Goal: Book appointment/travel/reservation

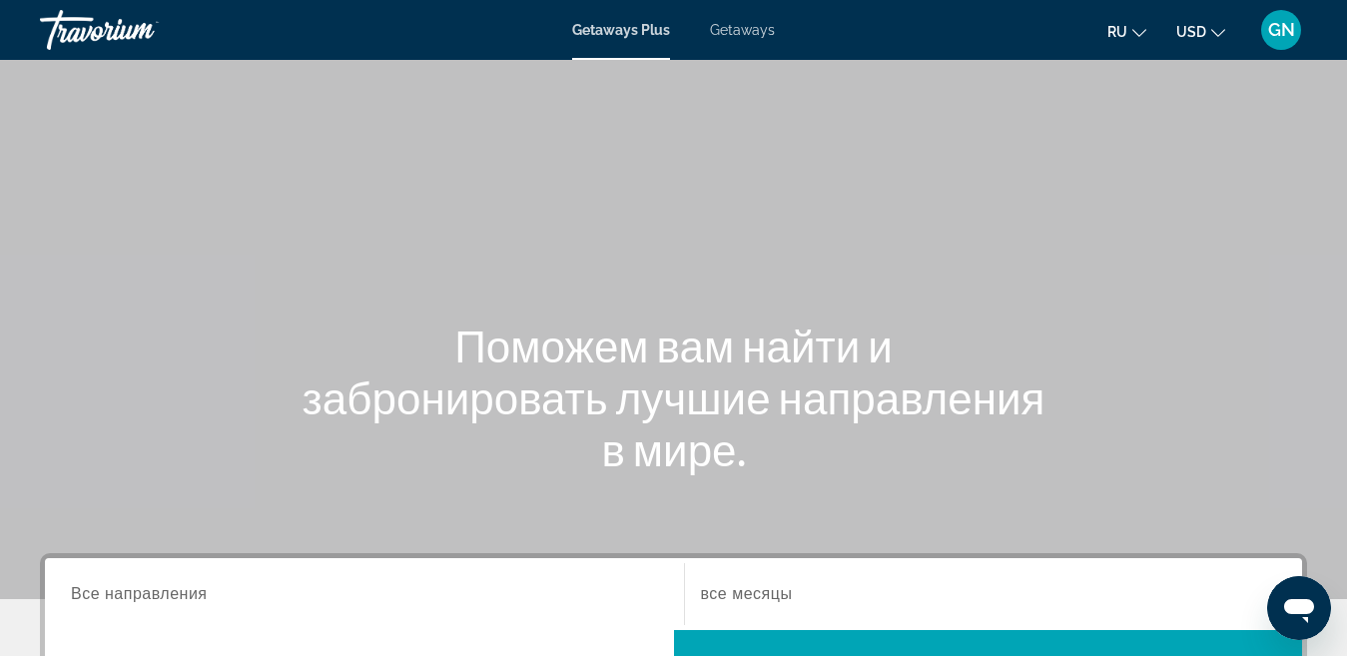
click at [748, 32] on span "Getaways" at bounding box center [742, 30] width 65 height 16
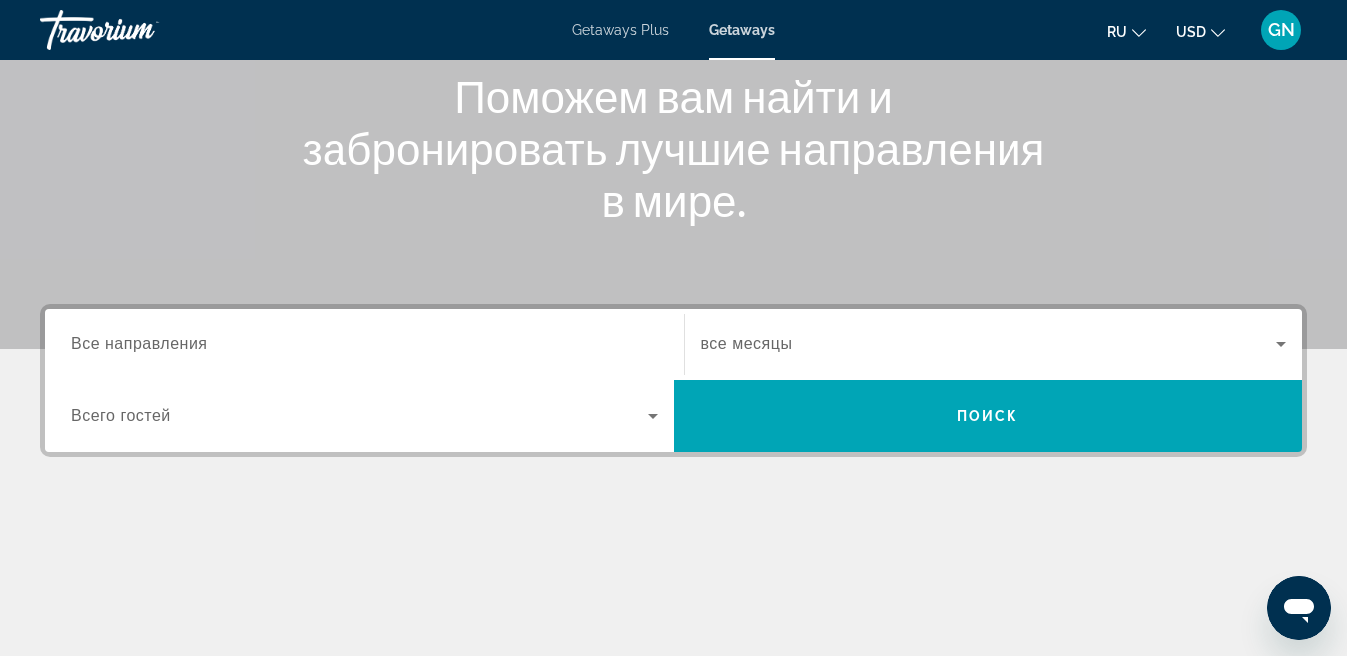
scroll to position [300, 0]
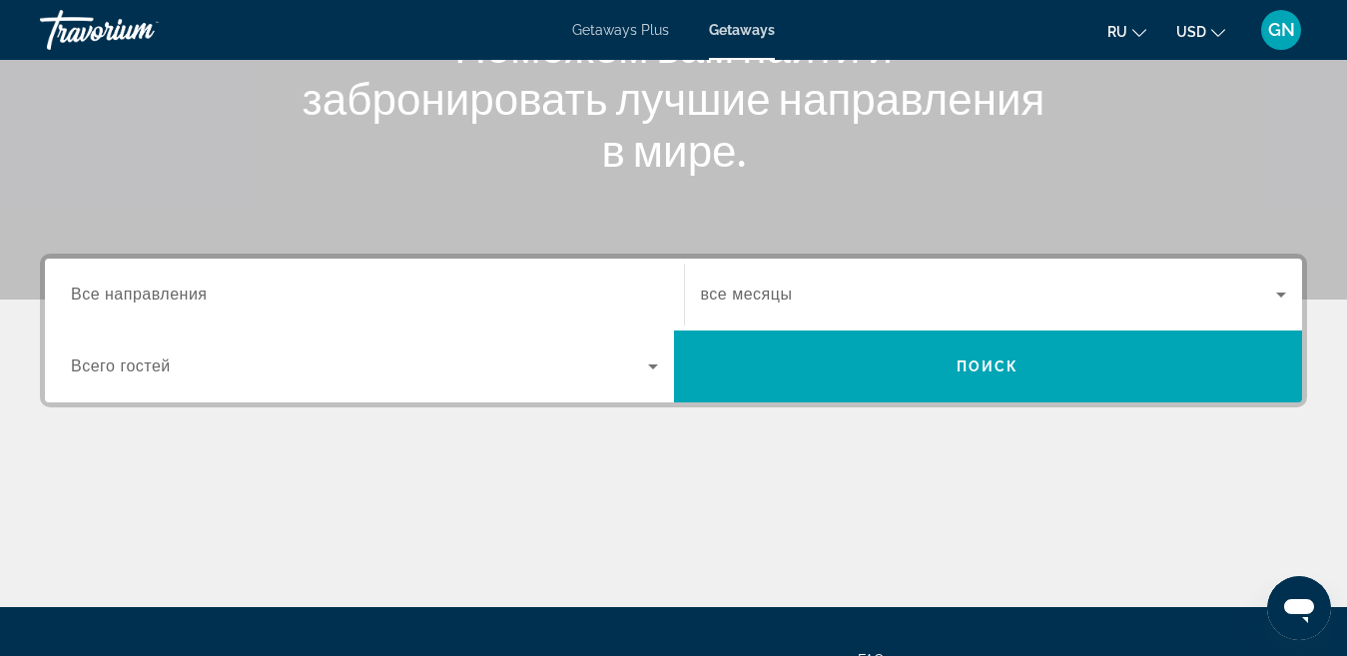
click at [163, 297] on span "Все направления" at bounding box center [139, 294] width 137 height 17
click at [163, 297] on input "Destination Все направления" at bounding box center [364, 296] width 587 height 24
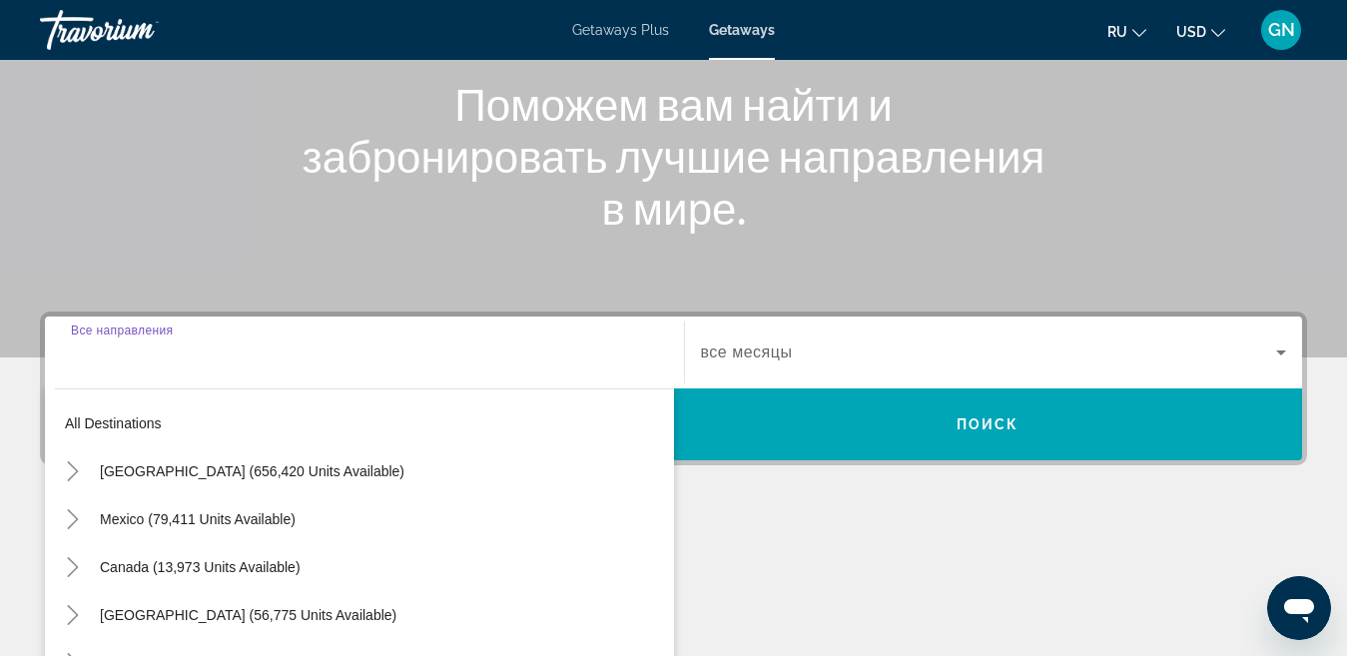
scroll to position [389, 0]
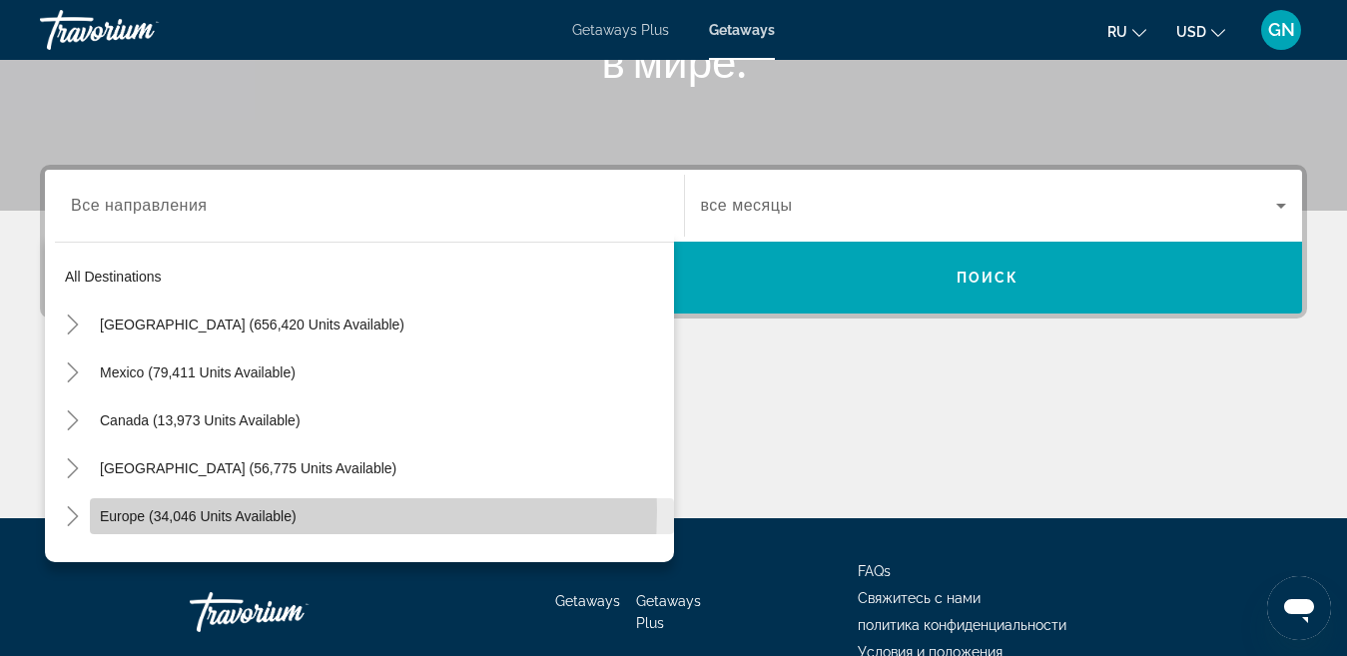
click at [215, 510] on span "Europe (34,046 units available)" at bounding box center [198, 516] width 197 height 16
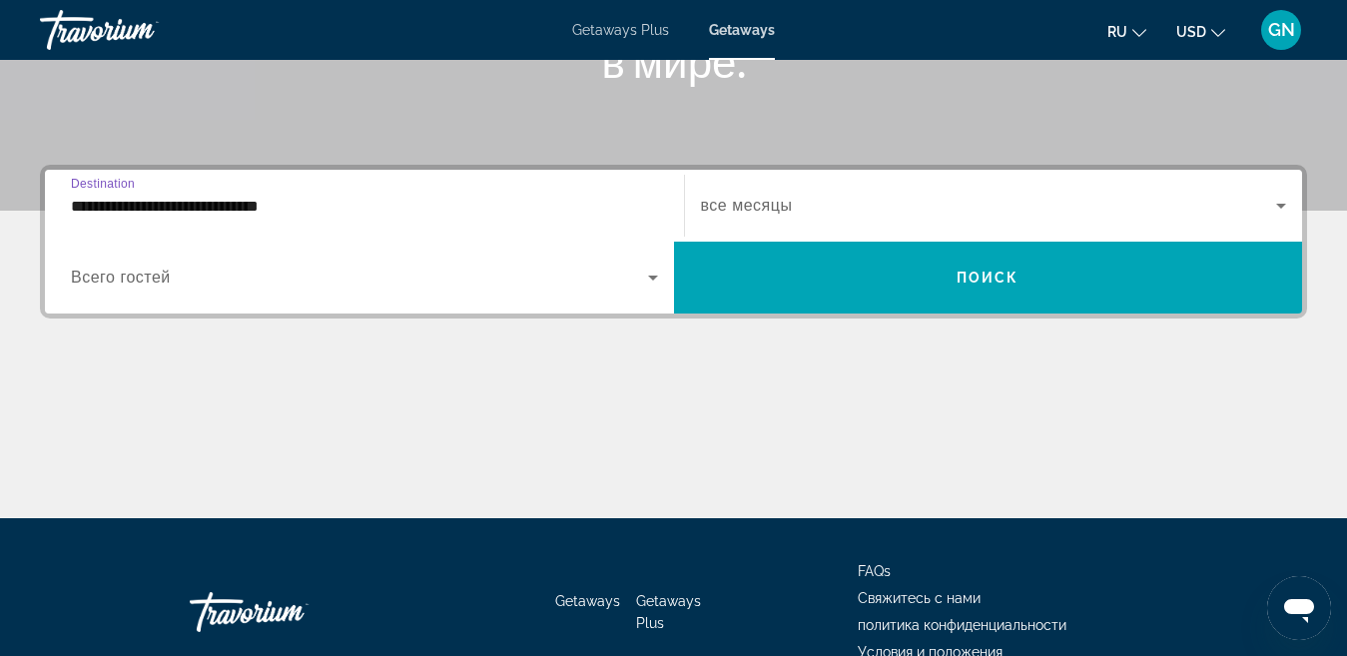
scroll to position [488, 0]
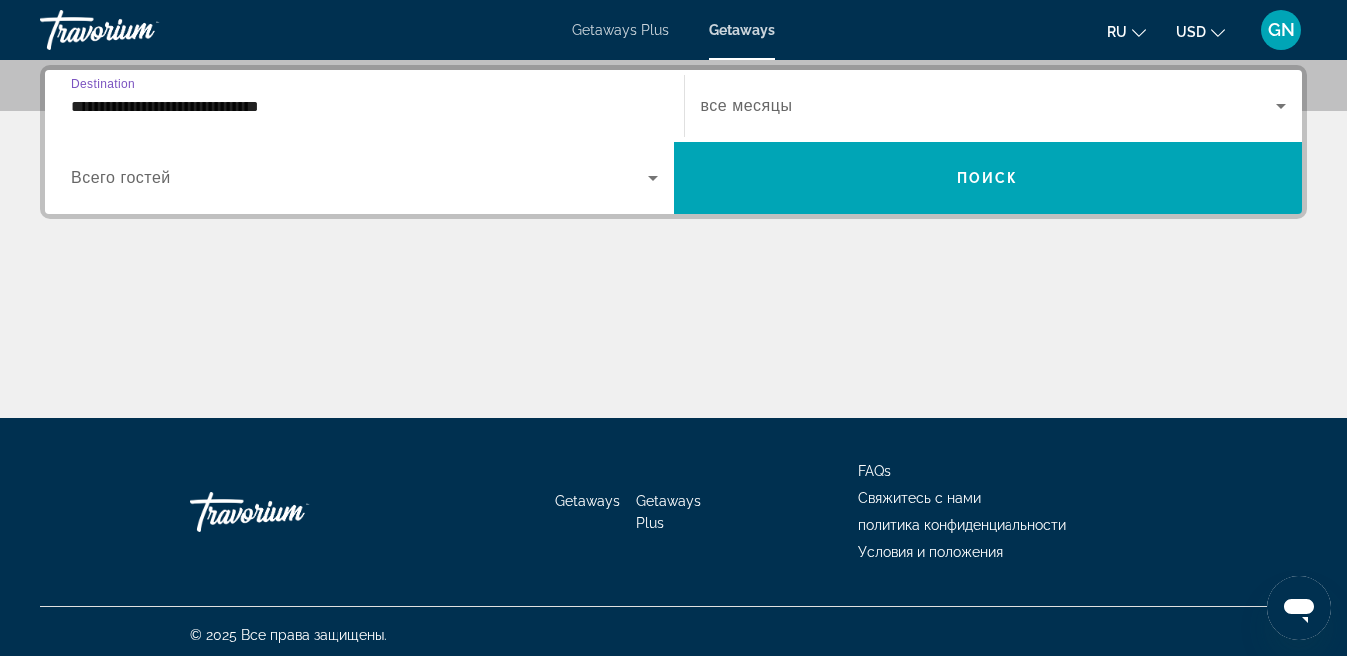
click at [253, 104] on input "**********" at bounding box center [364, 107] width 587 height 24
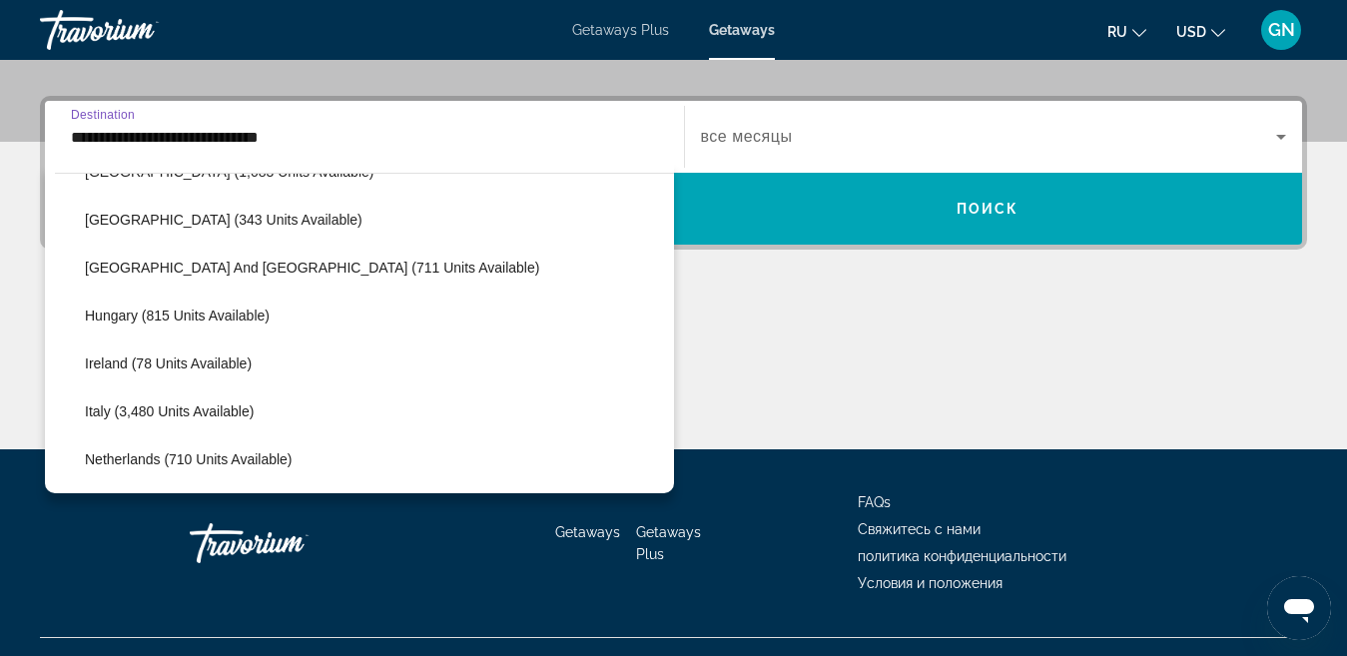
scroll to position [618, 0]
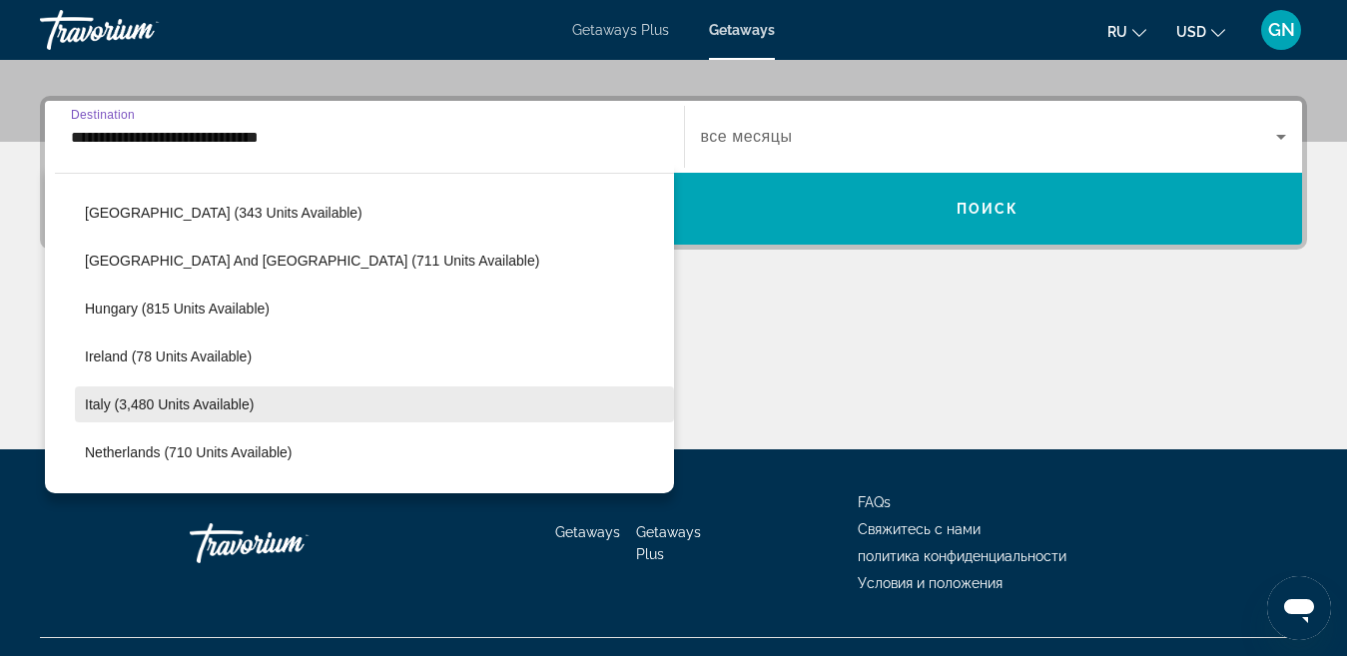
click at [197, 399] on span "Italy (3,480 units available)" at bounding box center [169, 404] width 169 height 16
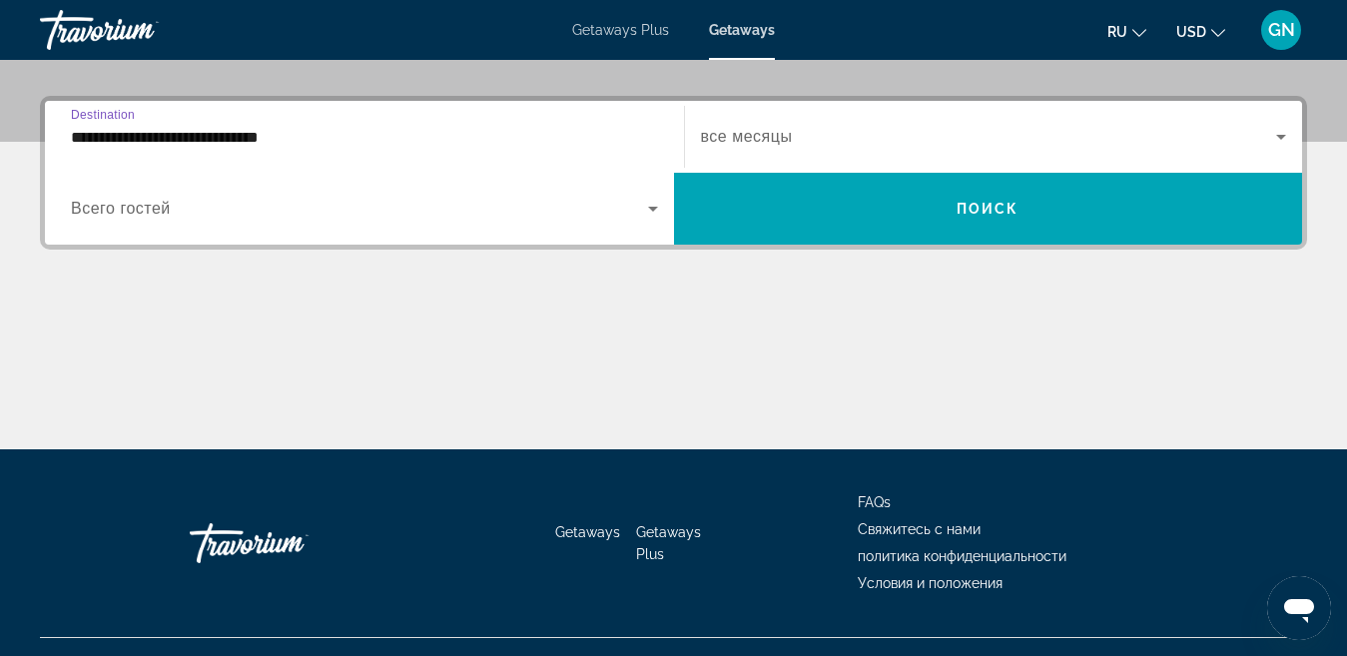
type input "**********"
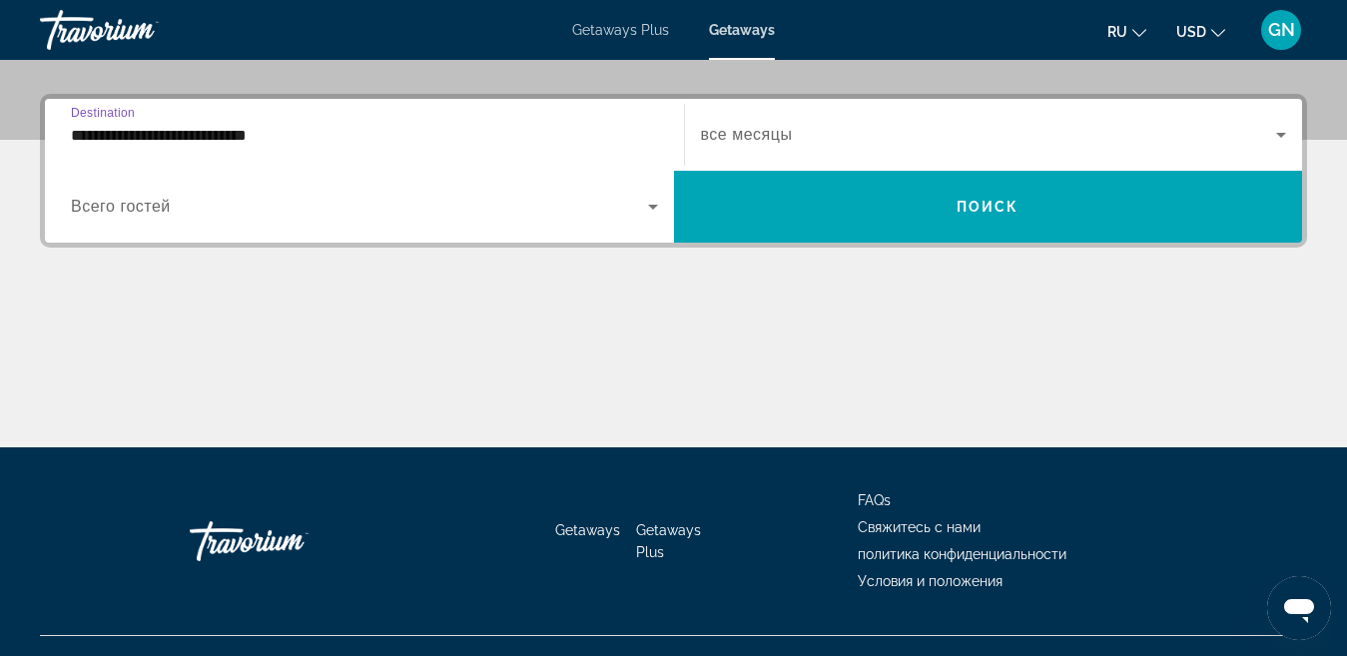
scroll to position [488, 0]
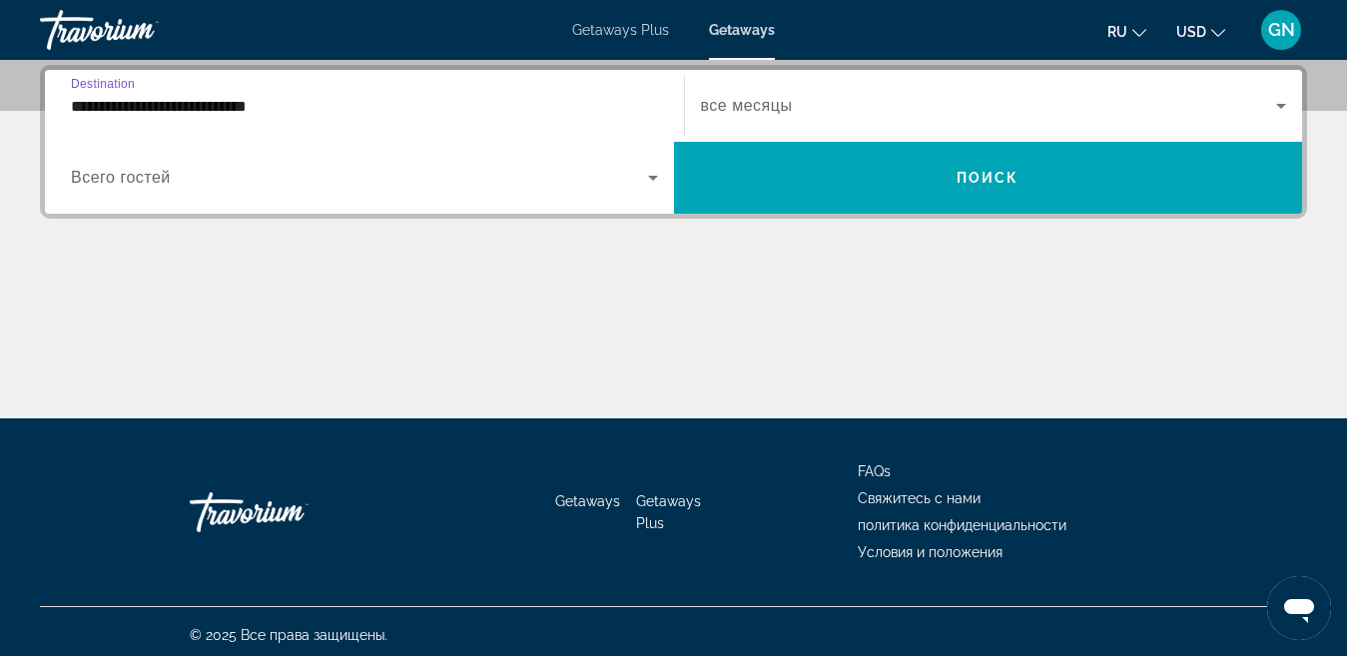
click at [642, 178] on icon "Search widget" at bounding box center [653, 178] width 24 height 24
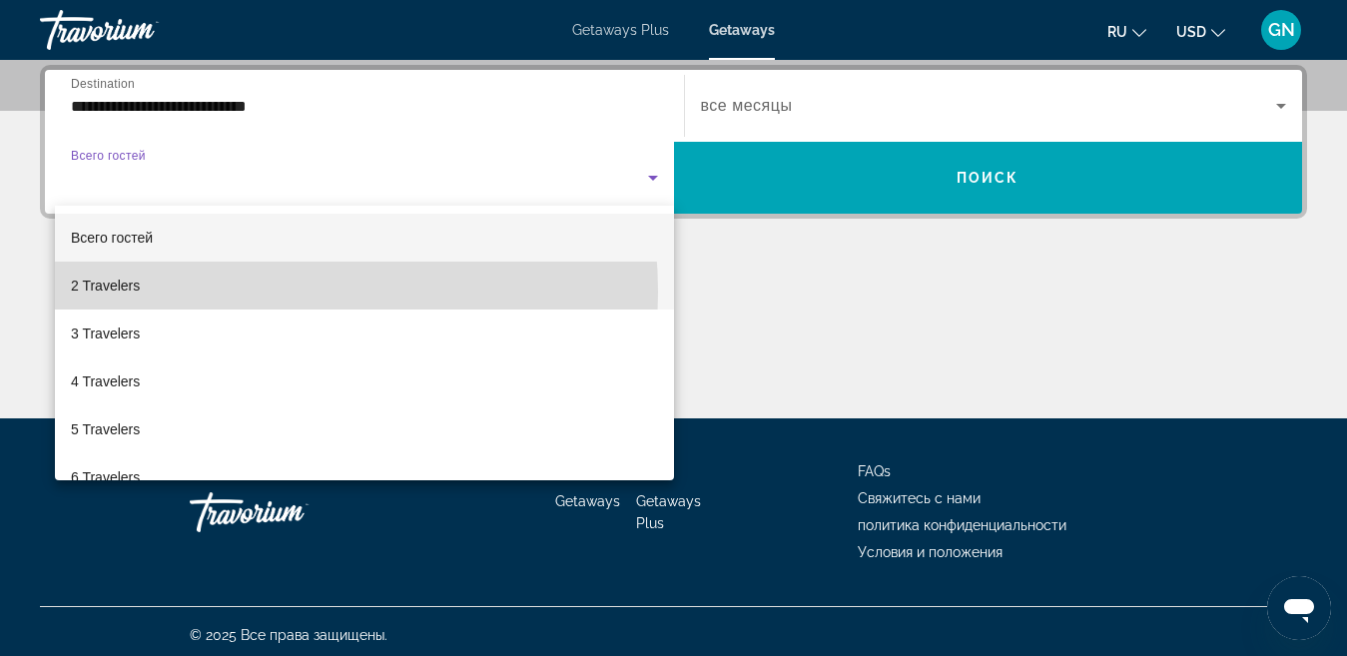
click at [237, 292] on mat-option "2 Travelers" at bounding box center [364, 286] width 619 height 48
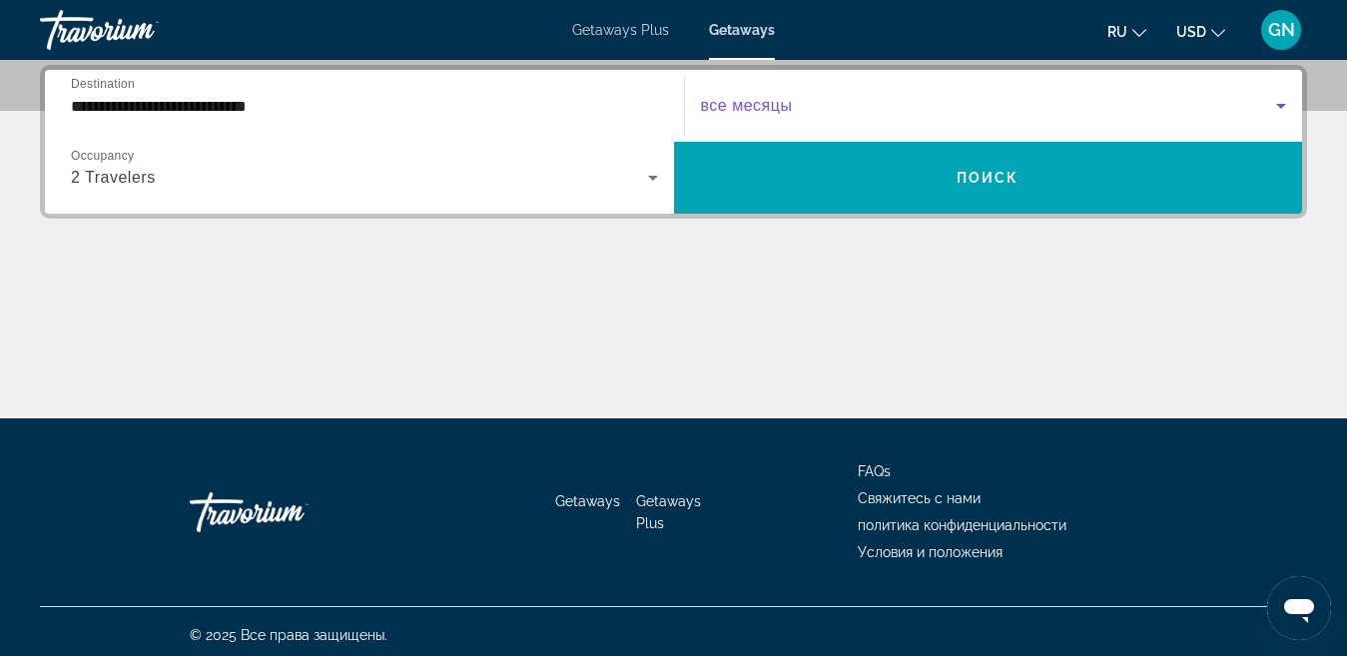
click at [1278, 104] on icon "Search widget" at bounding box center [1281, 106] width 10 height 5
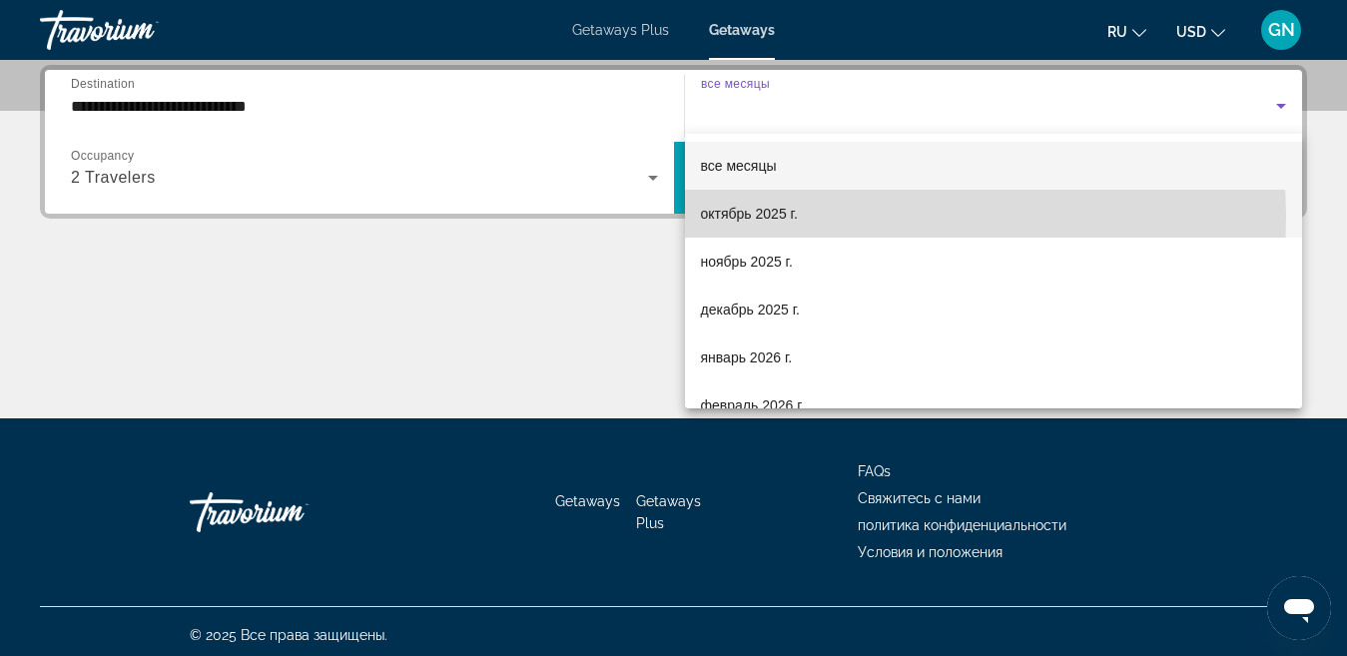
click at [843, 217] on mat-option "октябрь 2025 г." at bounding box center [994, 214] width 618 height 48
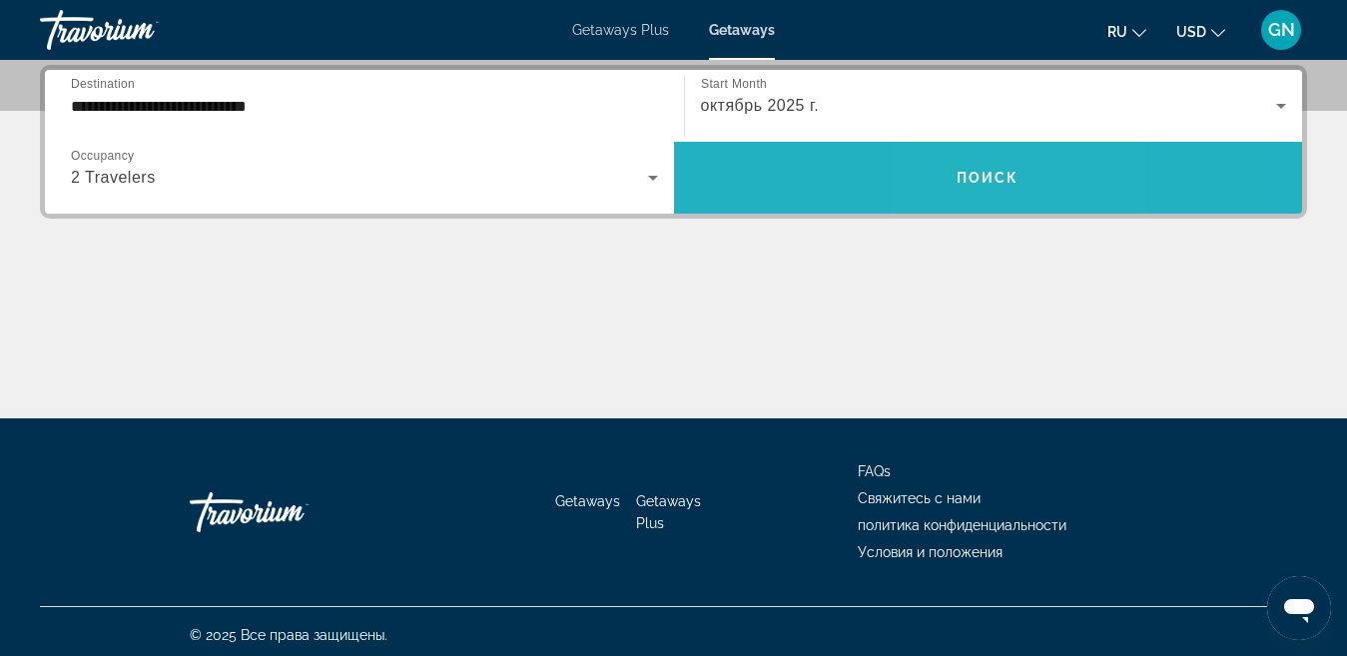
click at [971, 183] on span "Поиск" at bounding box center [988, 178] width 63 height 16
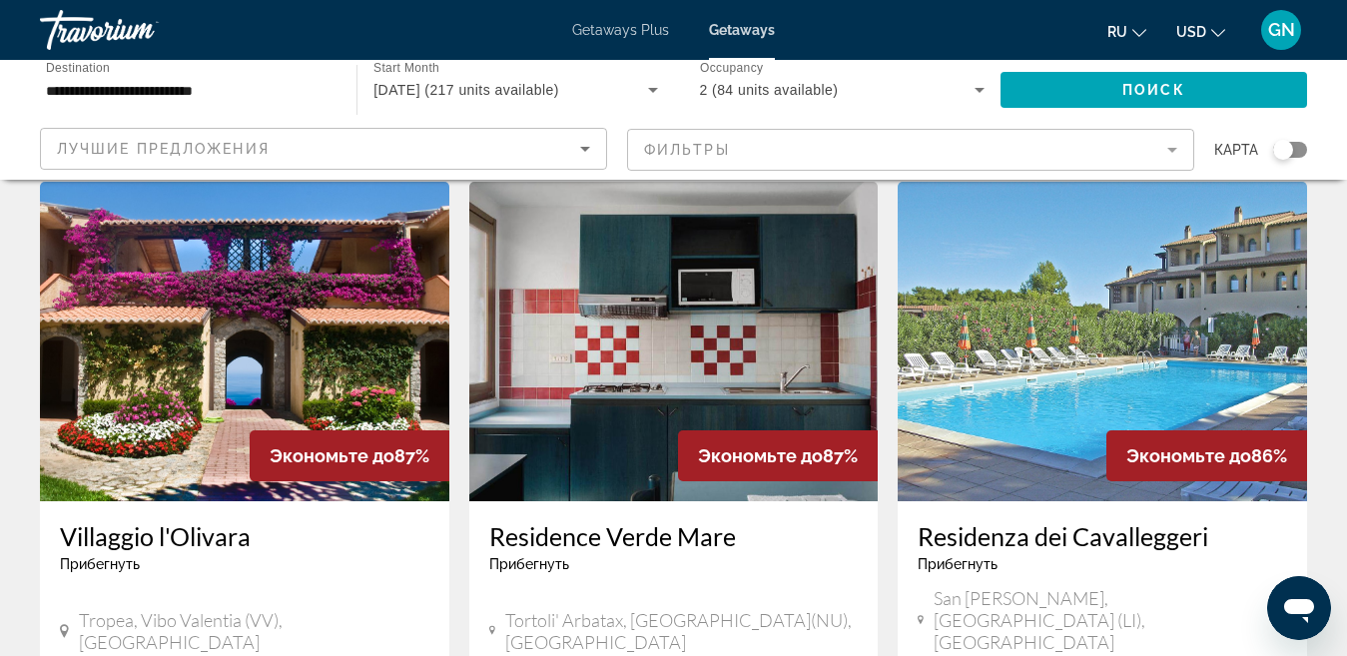
scroll to position [100, 0]
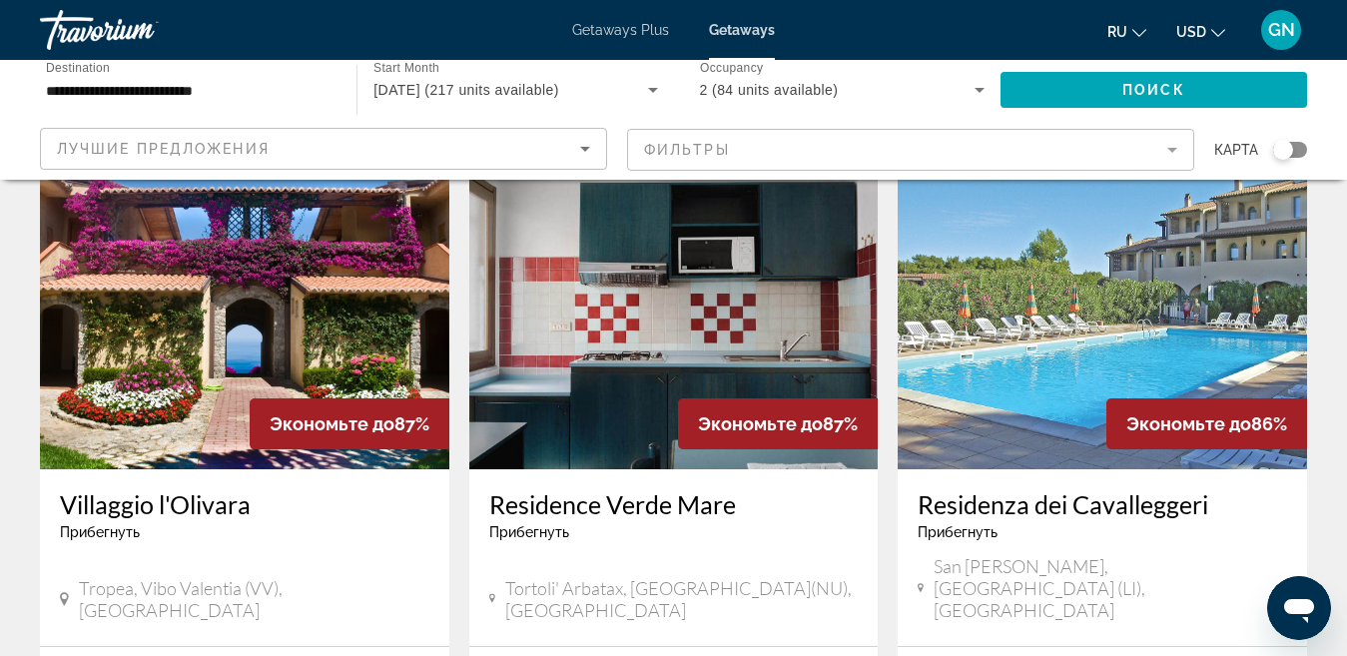
click at [293, 315] on img "Main content" at bounding box center [244, 310] width 409 height 320
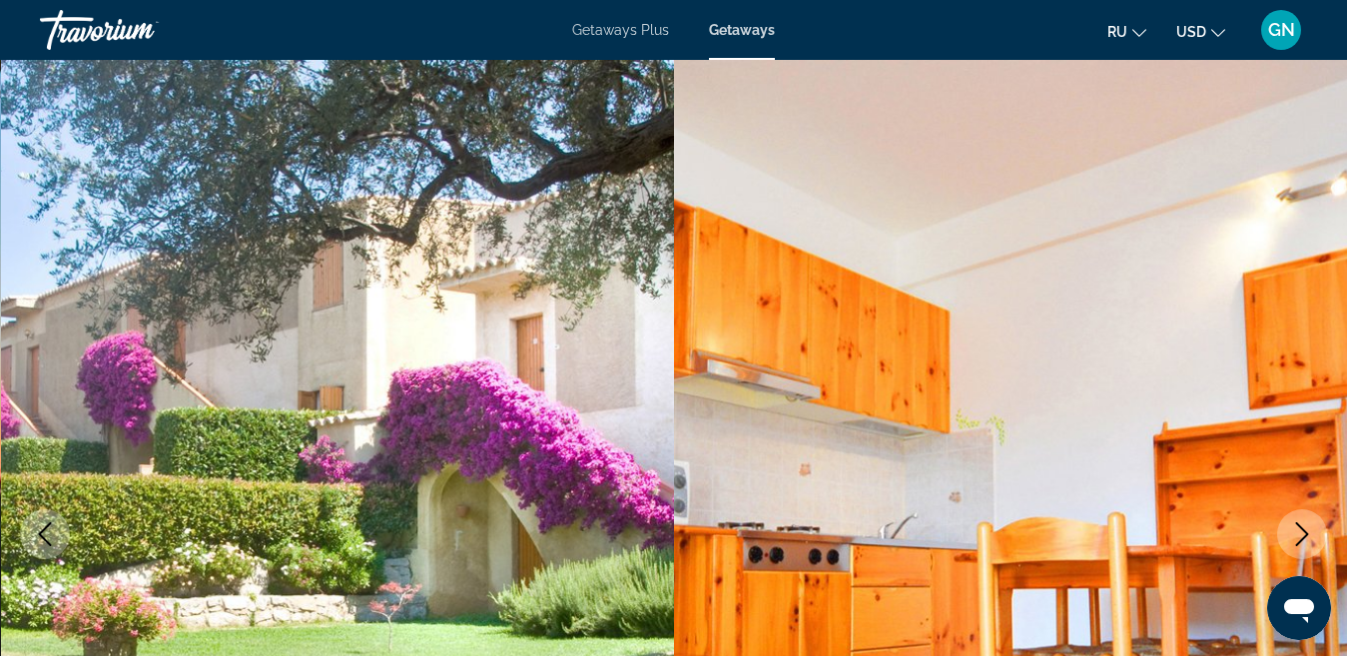
click at [1283, 153] on img "Main content" at bounding box center [1011, 534] width 674 height 949
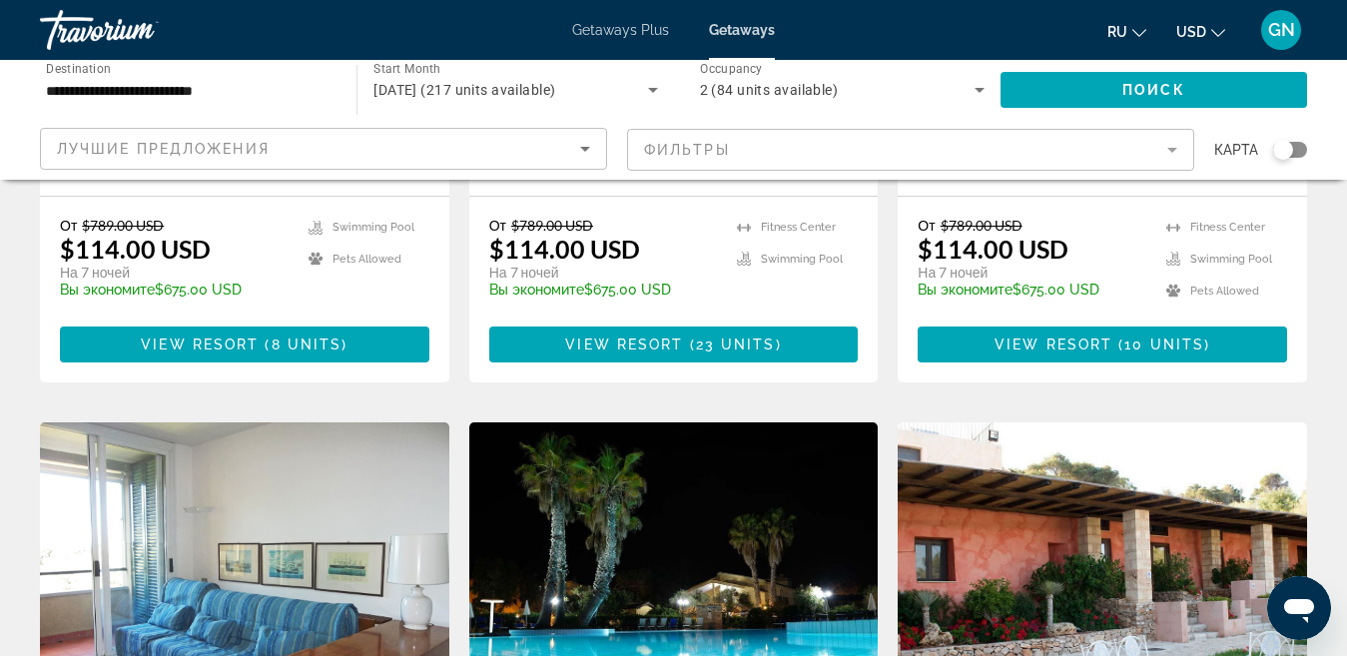
scroll to position [1398, 0]
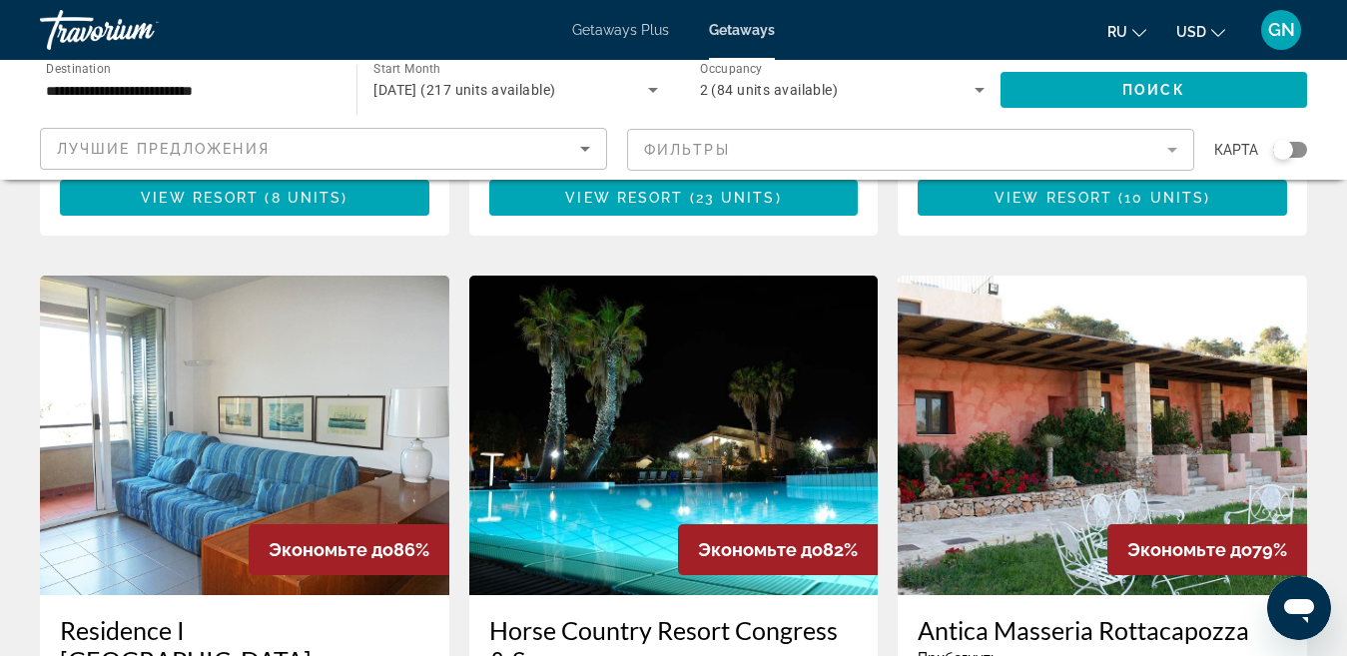
click at [1171, 147] on mat-form-field "Фильтры" at bounding box center [910, 150] width 567 height 42
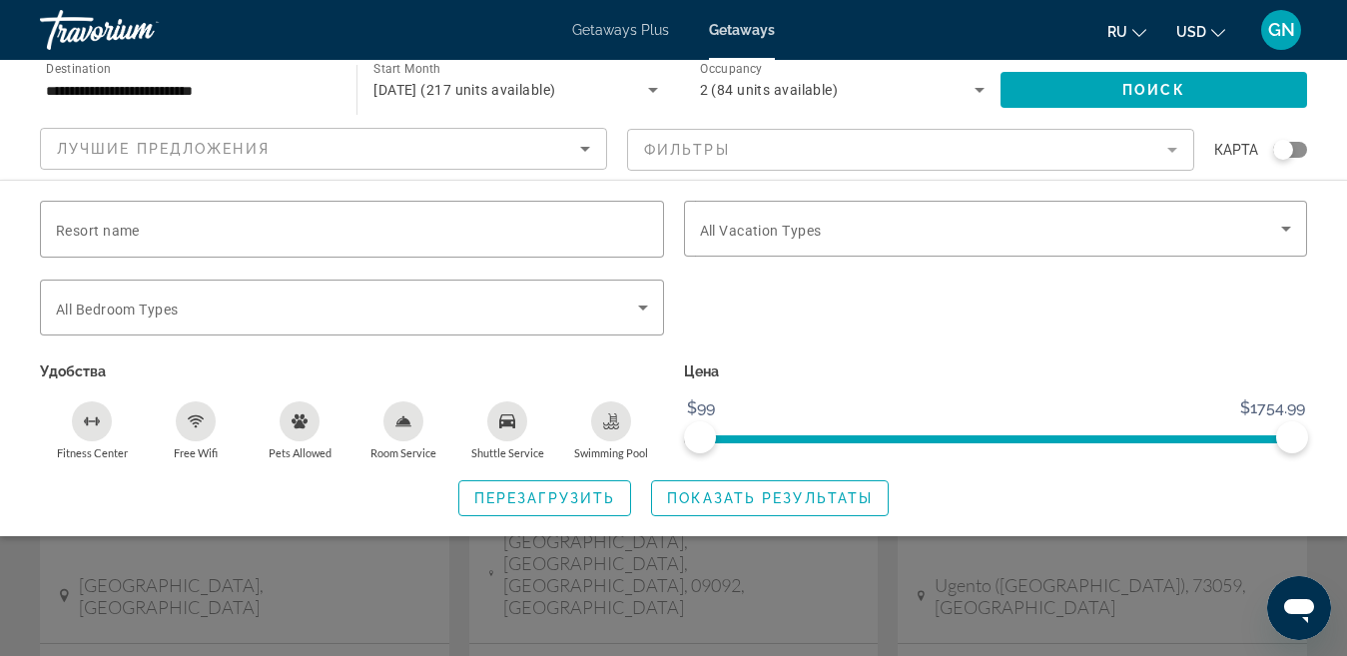
scroll to position [1590, 0]
click at [809, 495] on span "Показать результаты" at bounding box center [770, 498] width 206 height 16
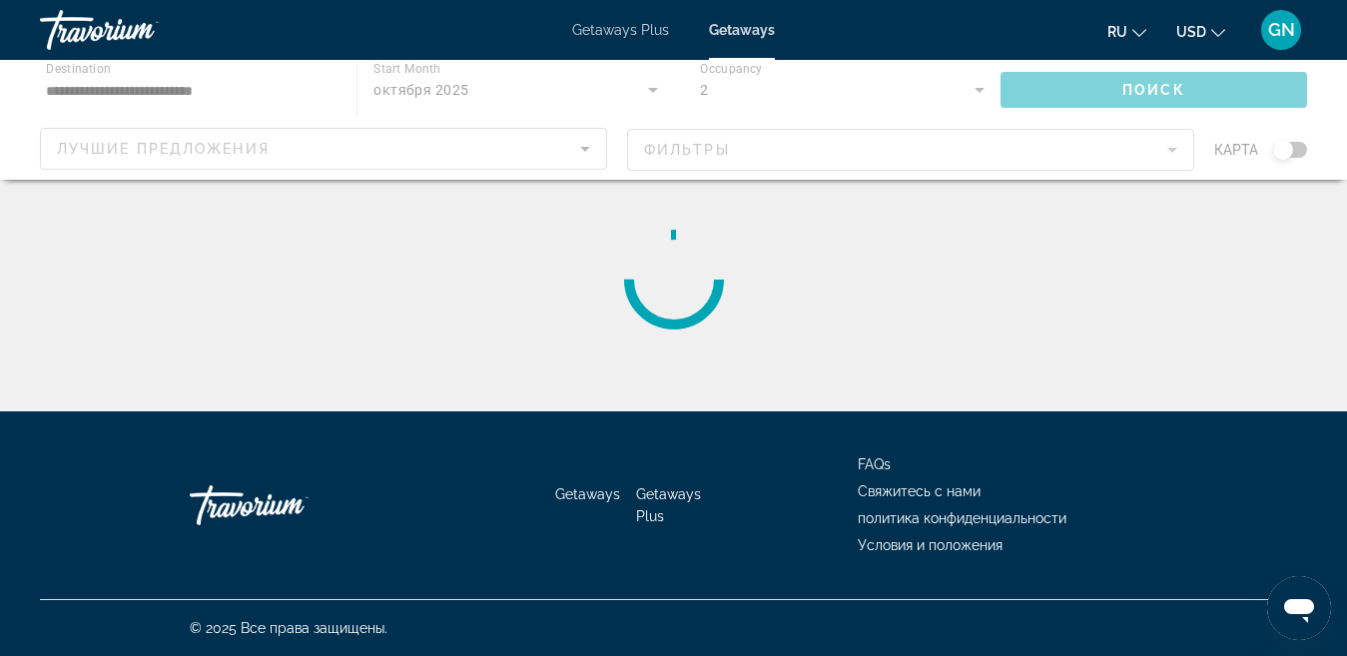
scroll to position [0, 0]
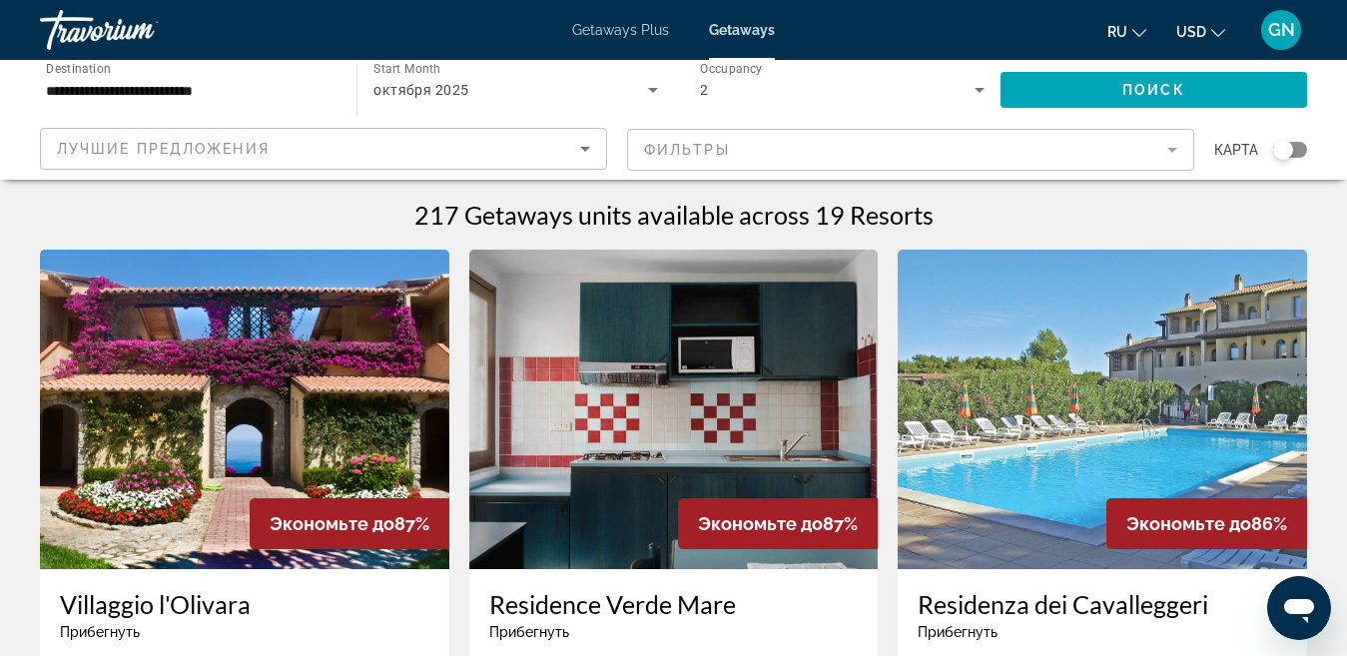
click at [1279, 149] on div "Search widget" at bounding box center [1283, 150] width 20 height 20
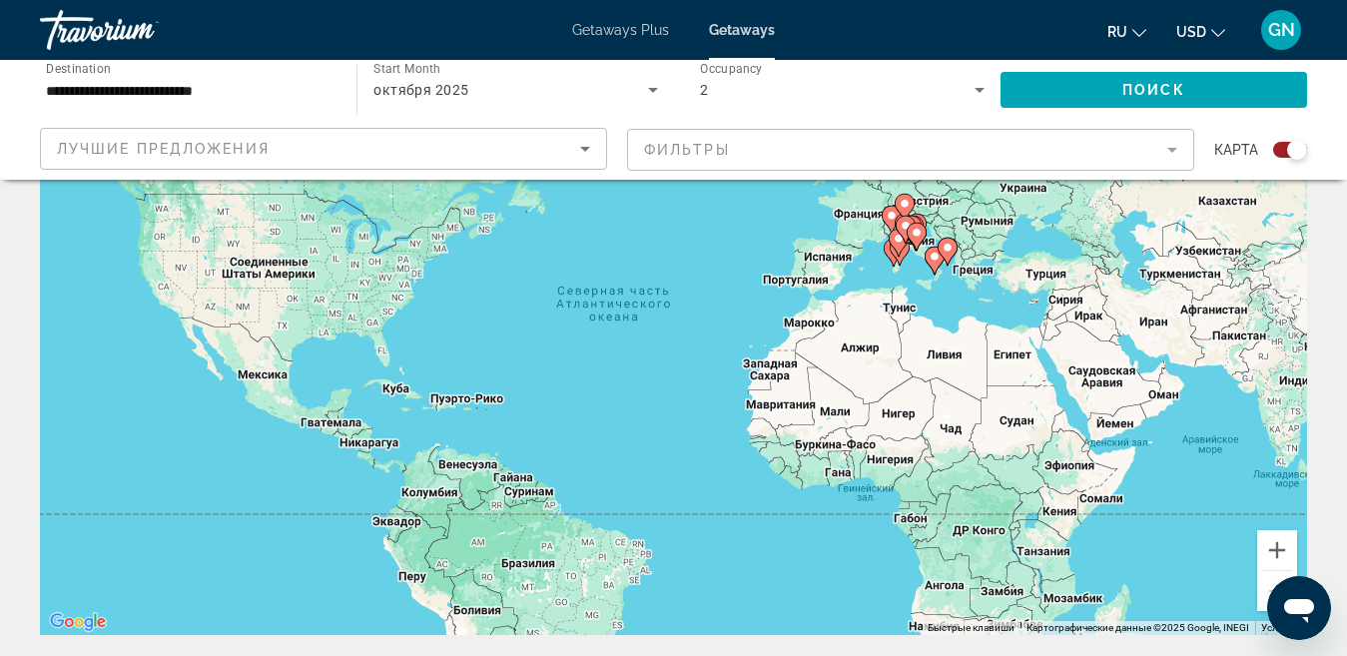
scroll to position [200, 0]
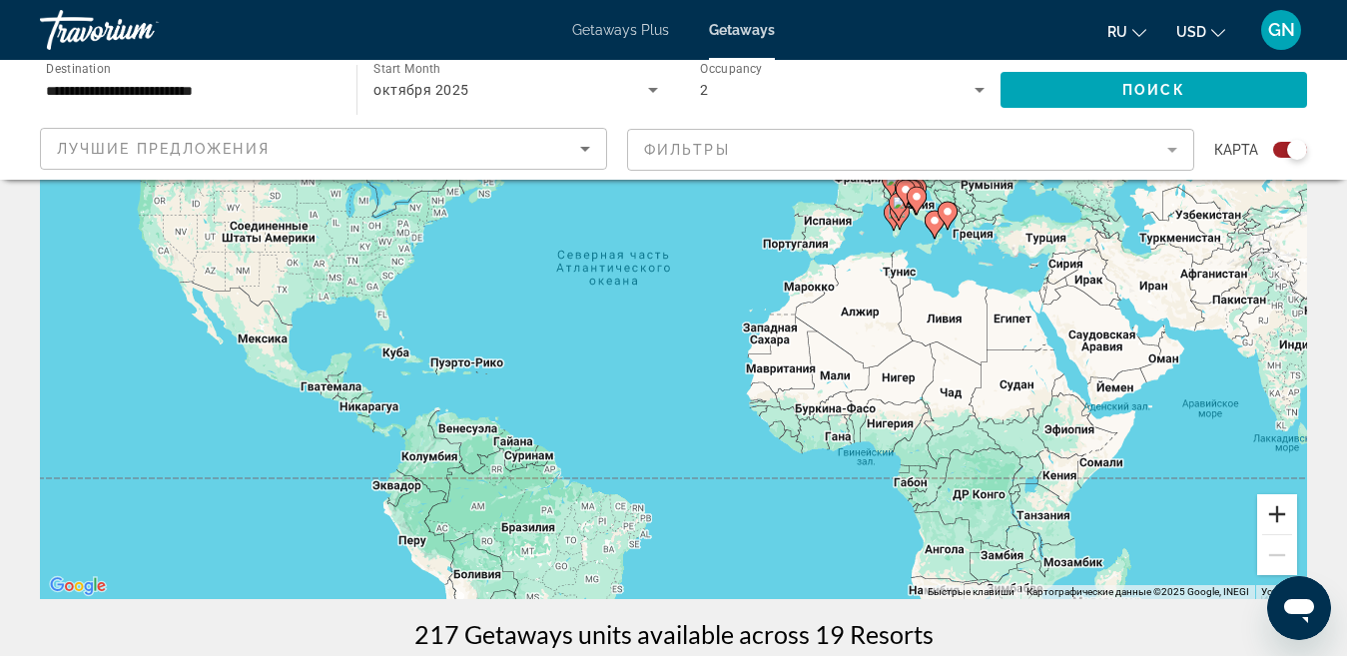
click at [1274, 516] on button "Увеличить" at bounding box center [1277, 514] width 40 height 40
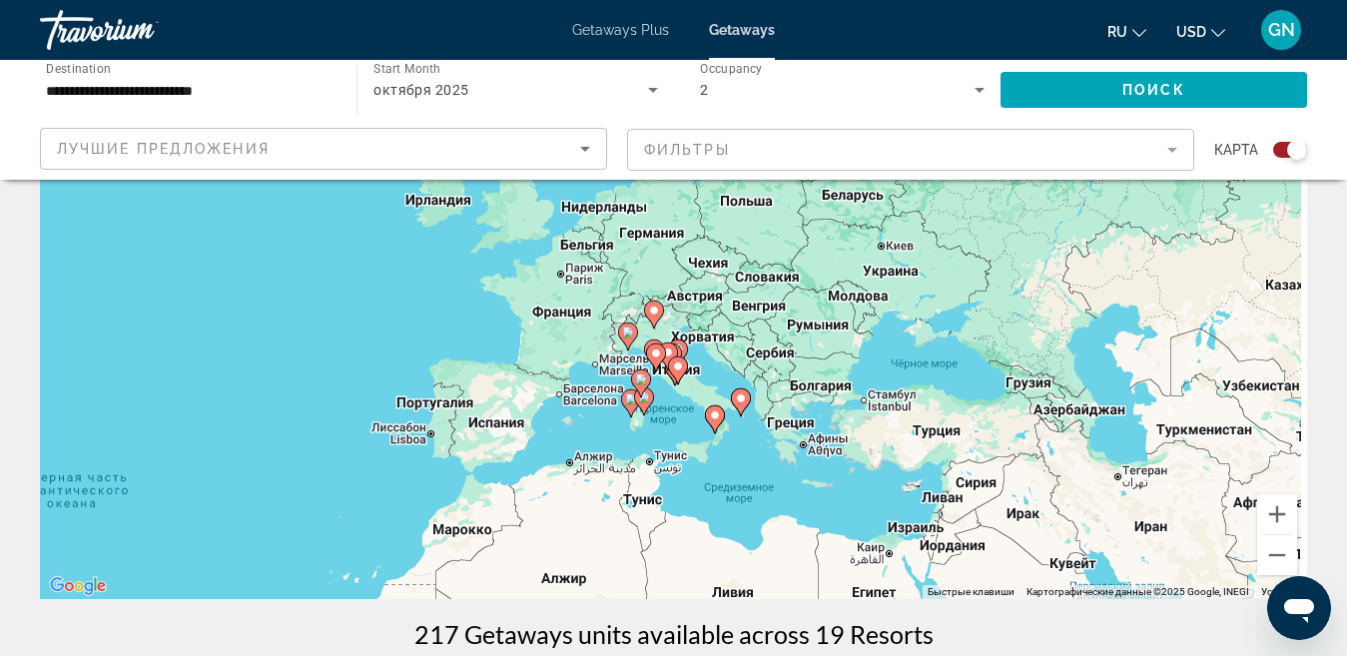
drag, startPoint x: 1033, startPoint y: 313, endPoint x: 534, endPoint y: 580, distance: 565.7
click at [537, 588] on div "Чтобы активировать перетаскивание с помощью клавиатуры, нажмите Alt + Ввод. Пос…" at bounding box center [673, 299] width 1267 height 599
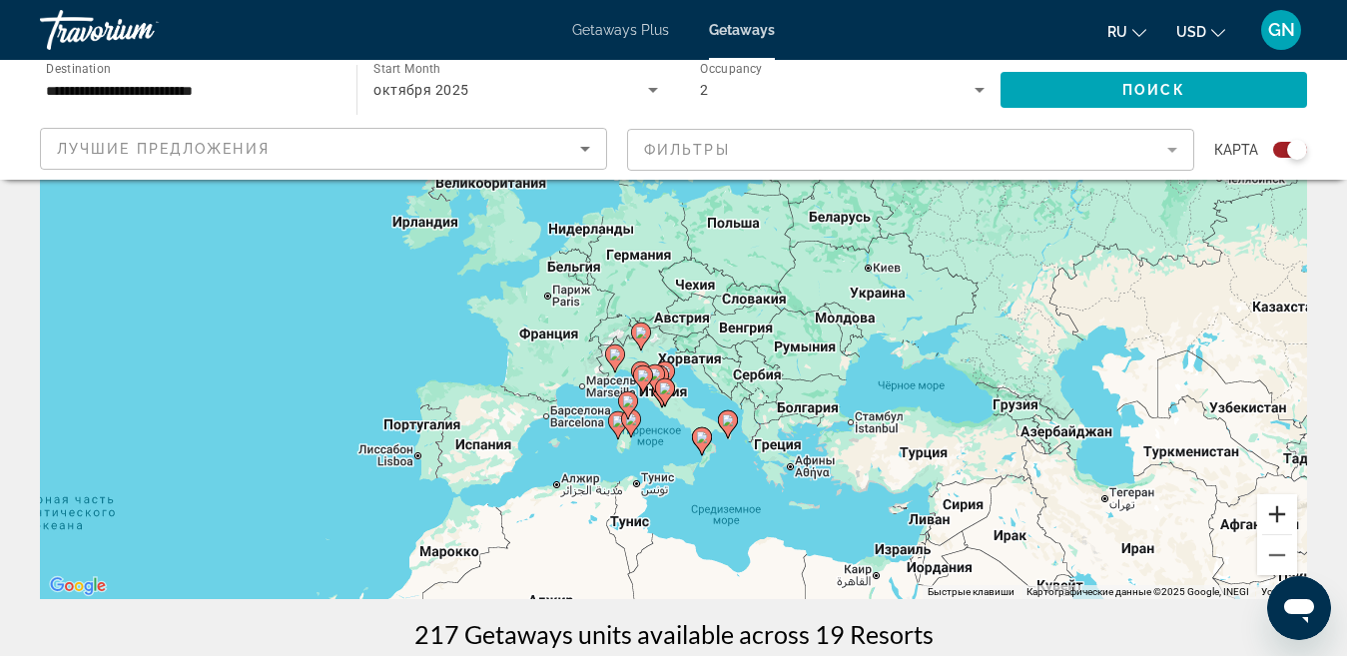
click at [1281, 515] on button "Увеличить" at bounding box center [1277, 514] width 40 height 40
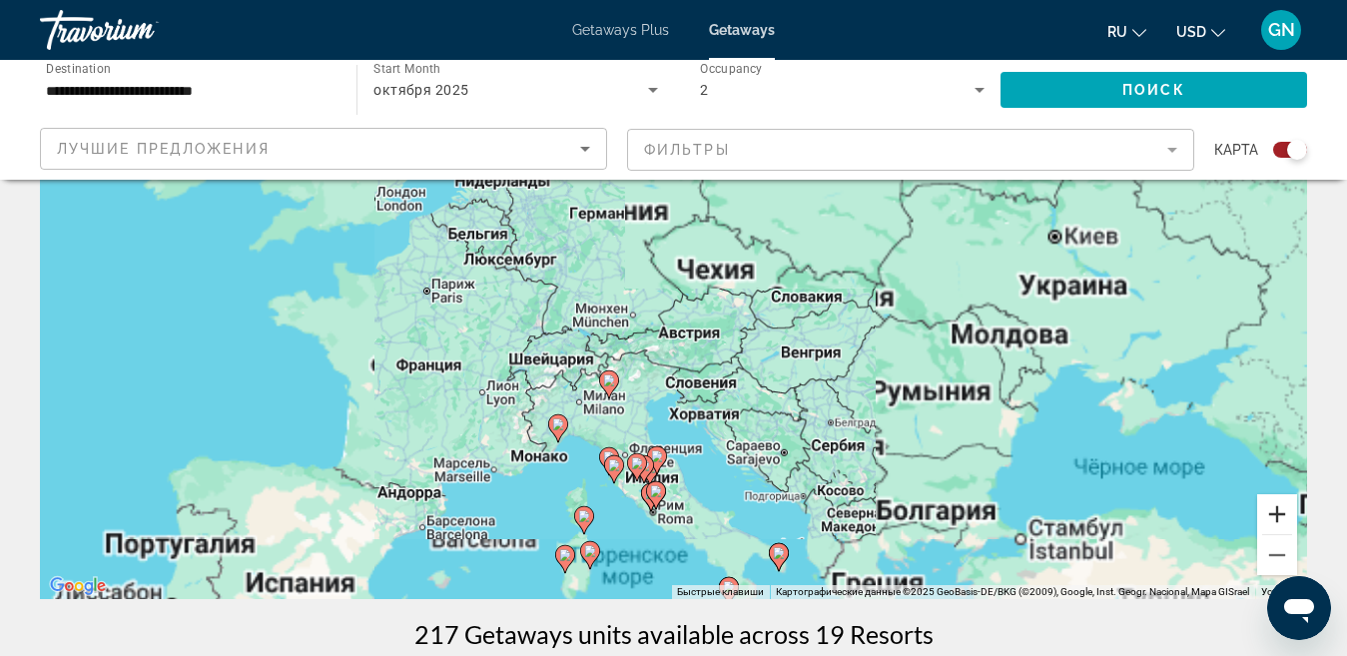
click at [1281, 515] on button "Увеличить" at bounding box center [1277, 514] width 40 height 40
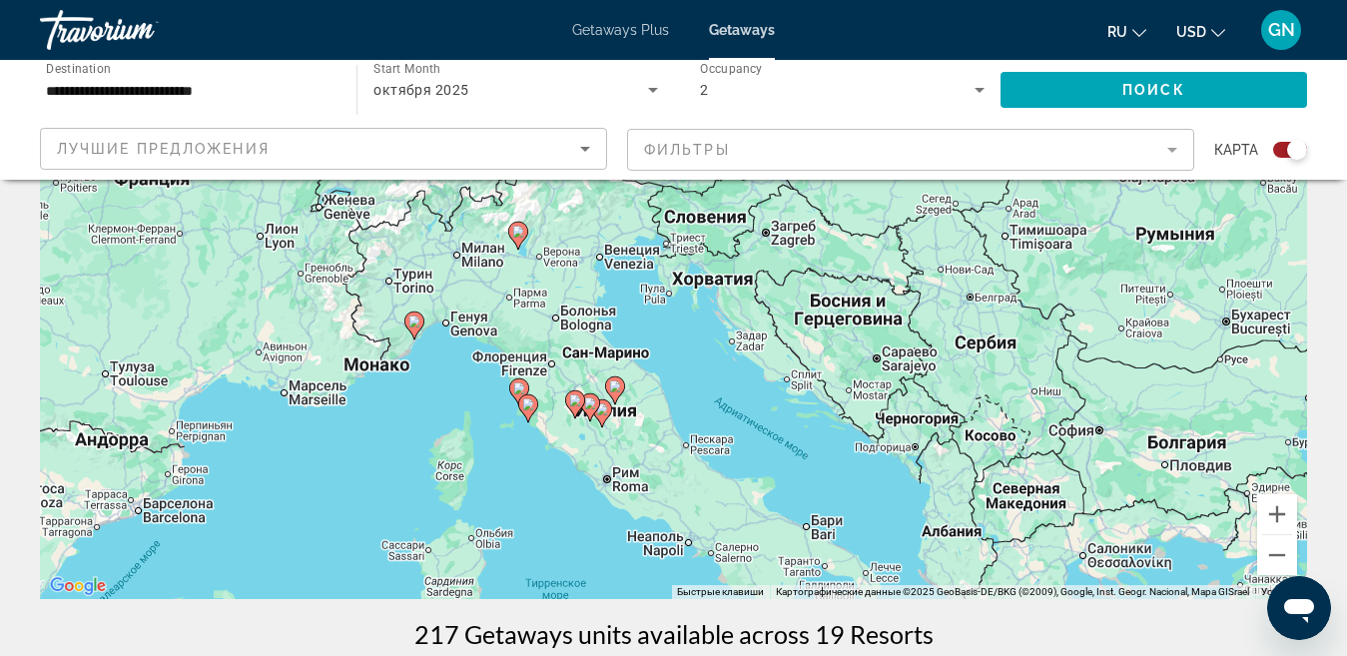
drag, startPoint x: 964, startPoint y: 504, endPoint x: 940, endPoint y: 247, distance: 258.8
click at [940, 247] on div "Чтобы активировать перетаскивание с помощью клавиатуры, нажмите Alt + Ввод. Пос…" at bounding box center [673, 299] width 1267 height 599
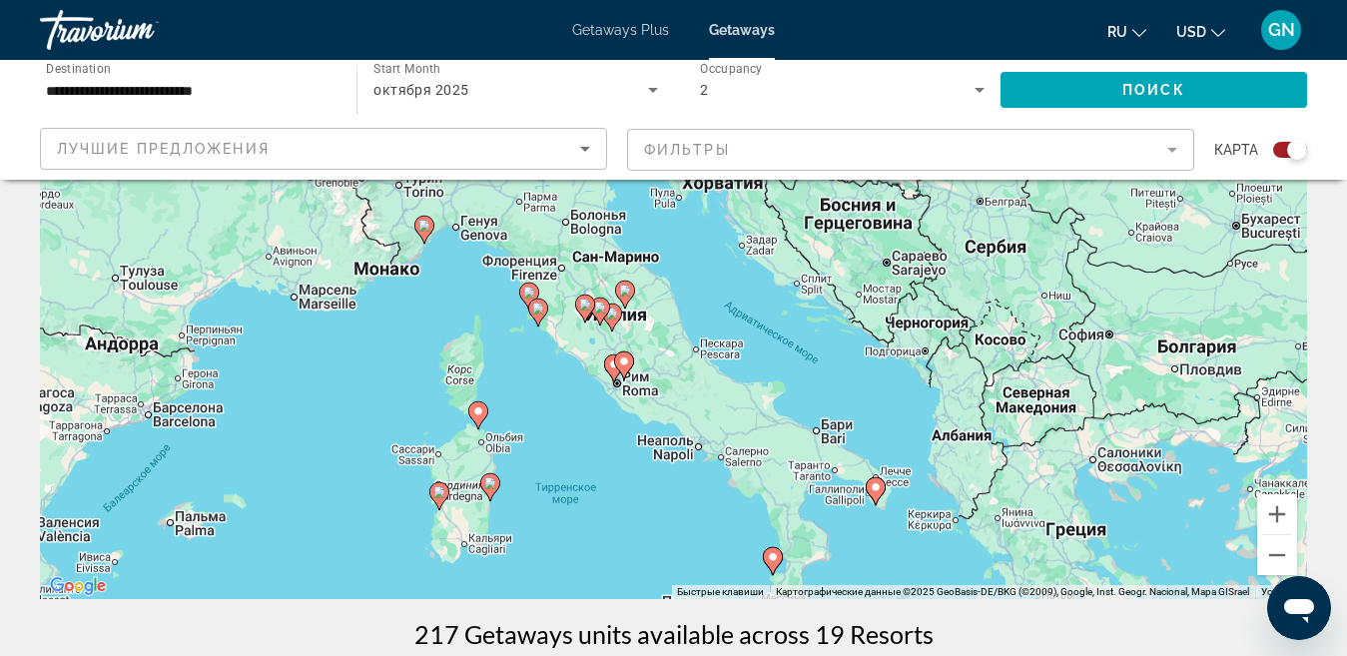
drag, startPoint x: 773, startPoint y: 413, endPoint x: 783, endPoint y: 318, distance: 96.4
click at [783, 318] on div "Чтобы активировать перетаскивание с помощью клавиатуры, нажмите Alt + Ввод. Пос…" at bounding box center [673, 299] width 1267 height 599
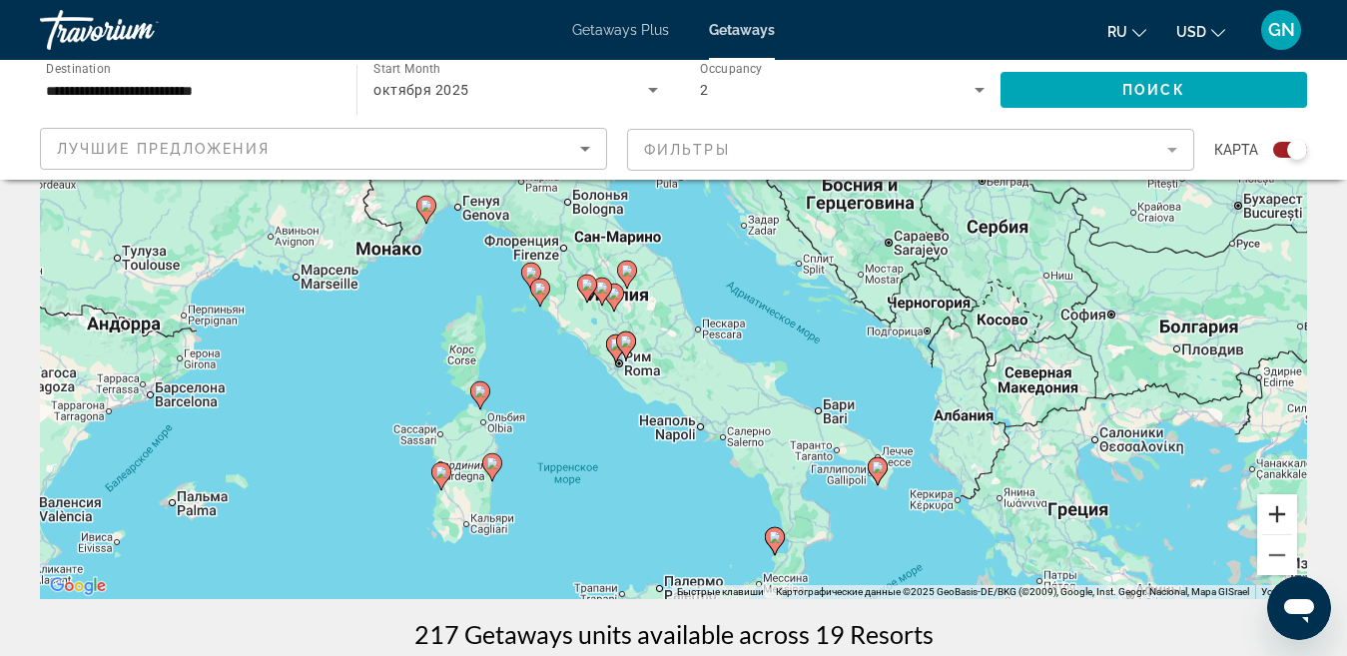
click at [1275, 518] on button "Увеличить" at bounding box center [1277, 514] width 40 height 40
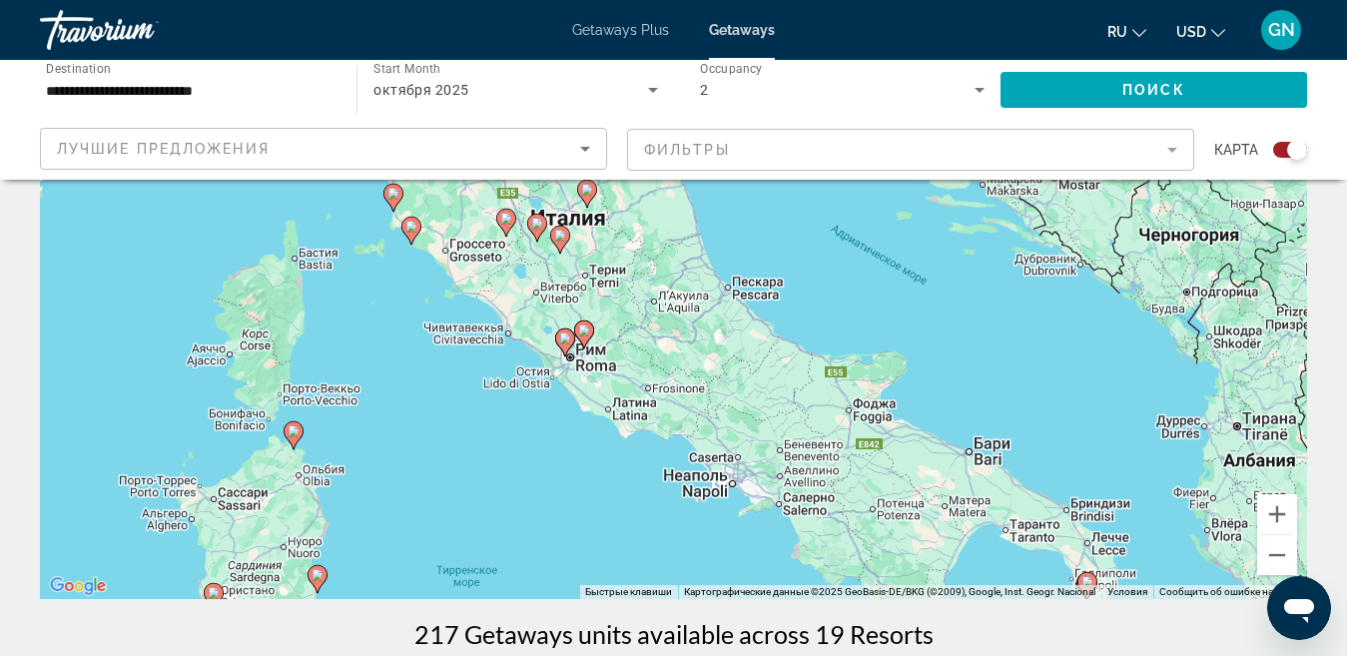
drag, startPoint x: 800, startPoint y: 429, endPoint x: 806, endPoint y: 352, distance: 78.1
click at [806, 352] on div "Чтобы активировать перетаскивание с помощью клавиатуры, нажмите Alt + Ввод. Пос…" at bounding box center [673, 299] width 1267 height 599
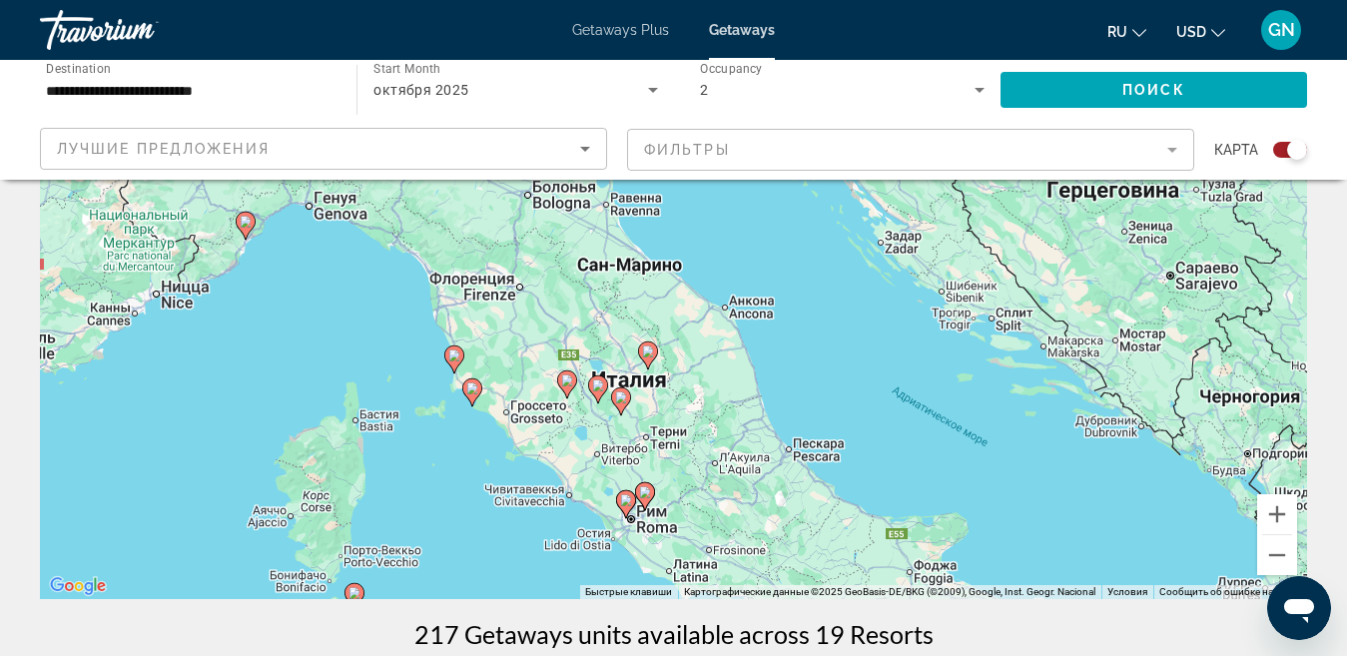
drag, startPoint x: 802, startPoint y: 306, endPoint x: 852, endPoint y: 482, distance: 183.7
click at [852, 482] on div "Чтобы активировать перетаскивание с помощью клавиатуры, нажмите Alt + Ввод. Пос…" at bounding box center [673, 299] width 1267 height 599
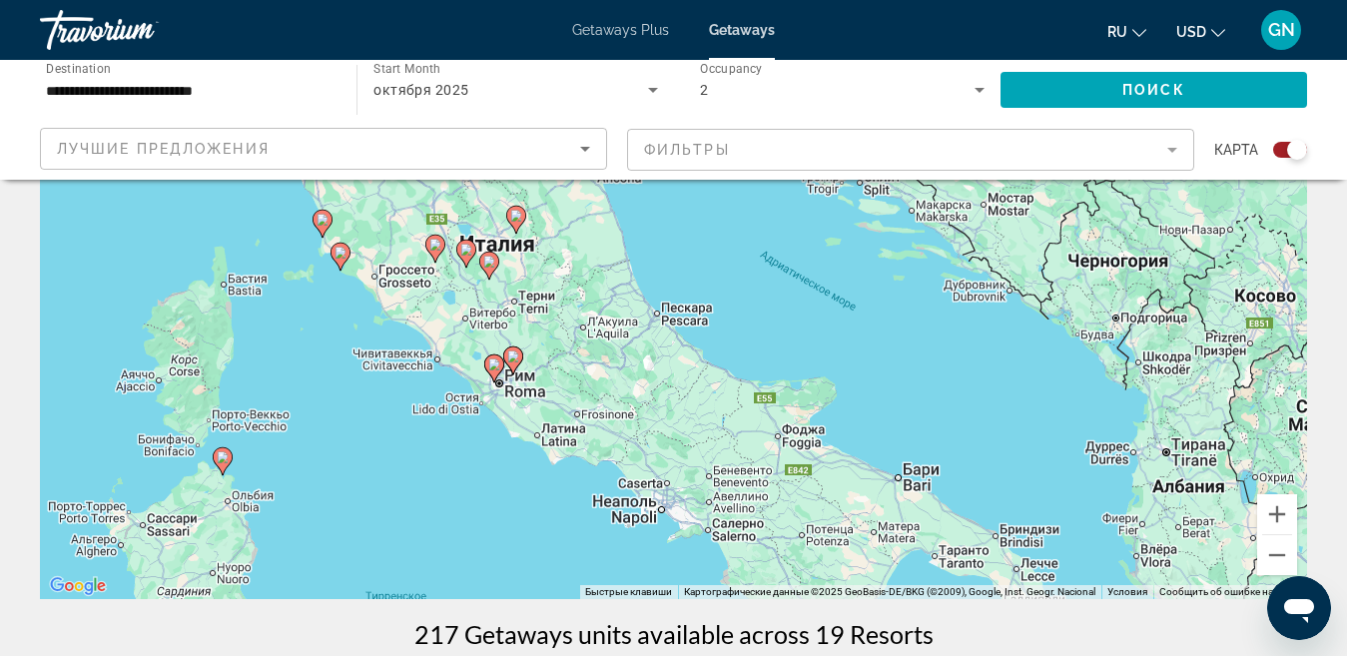
drag, startPoint x: 885, startPoint y: 440, endPoint x: 761, endPoint y: 289, distance: 195.9
click at [761, 289] on div "Чтобы активировать перетаскивание с помощью клавиатуры, нажмите Alt + Ввод. Пос…" at bounding box center [673, 299] width 1267 height 599
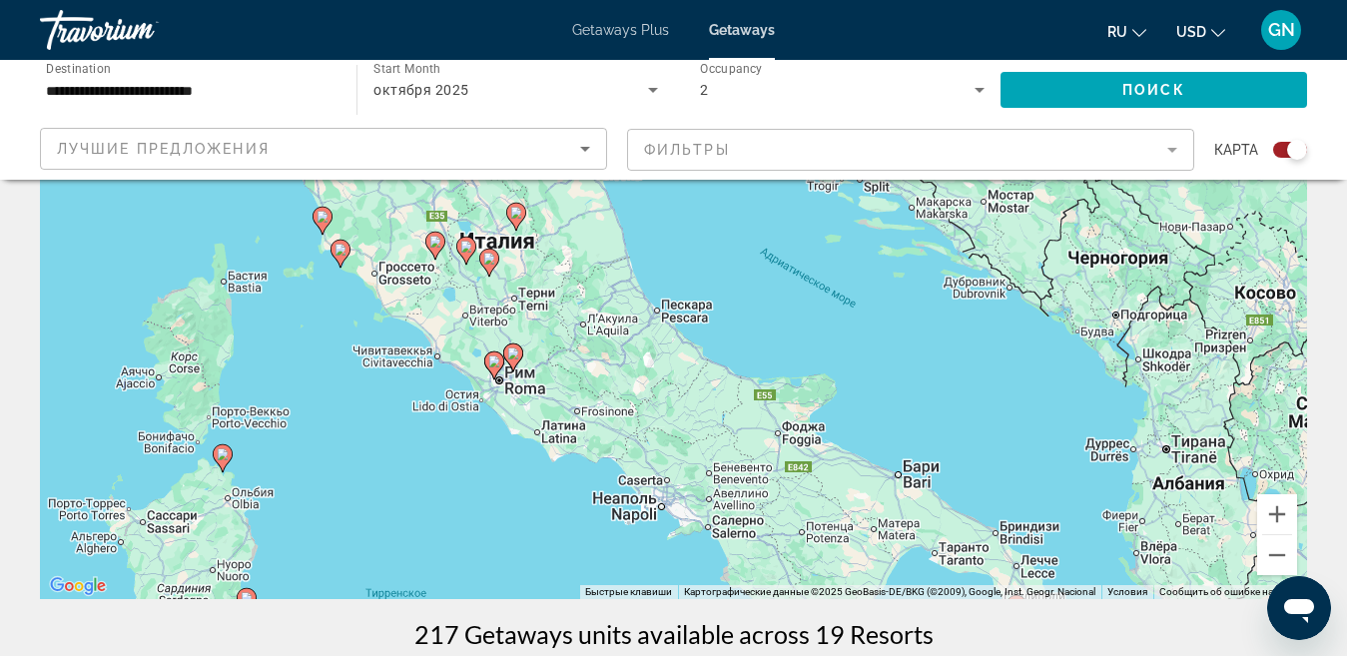
click at [492, 364] on image "Main content" at bounding box center [494, 362] width 12 height 12
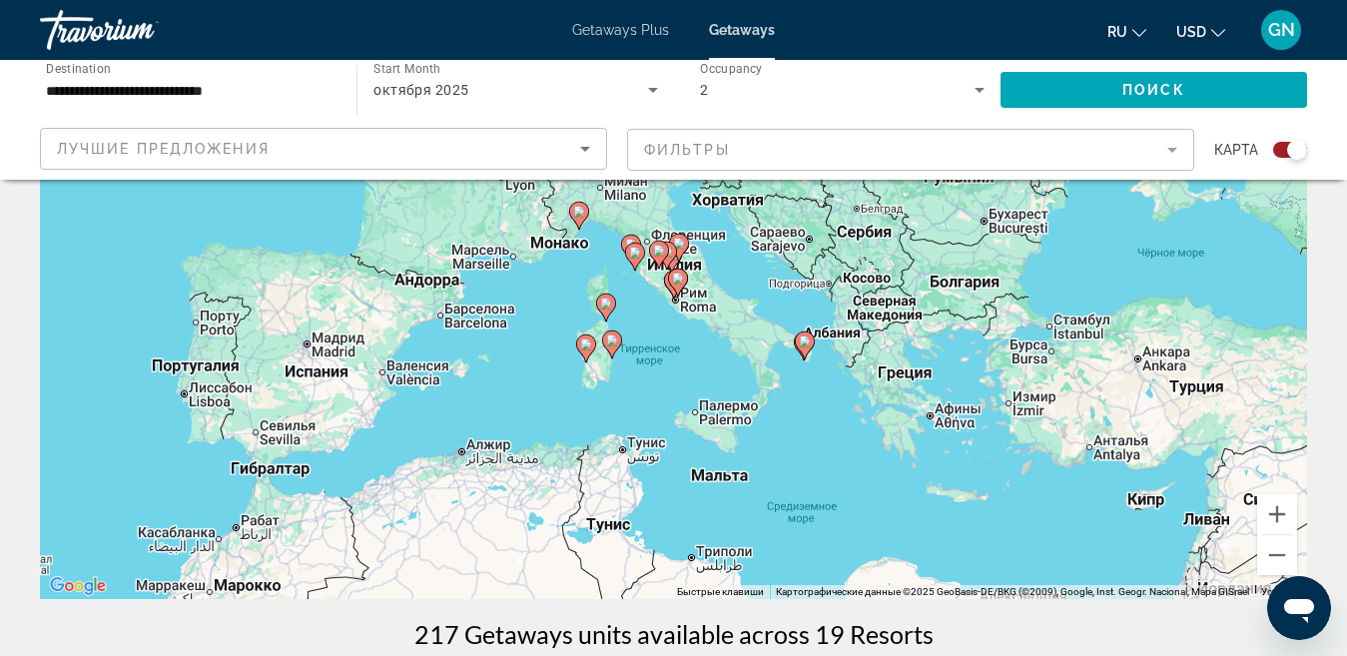
click at [678, 285] on icon "Main content" at bounding box center [677, 283] width 18 height 26
type input "**********"
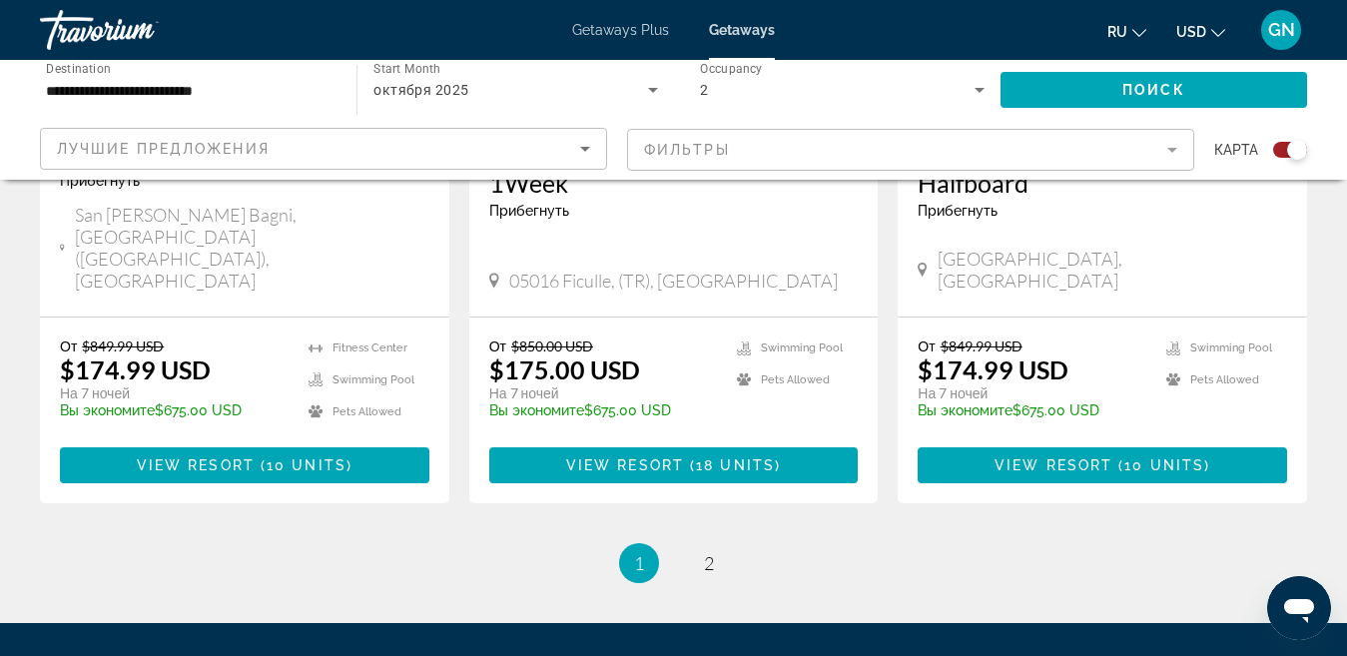
scroll to position [3284, 0]
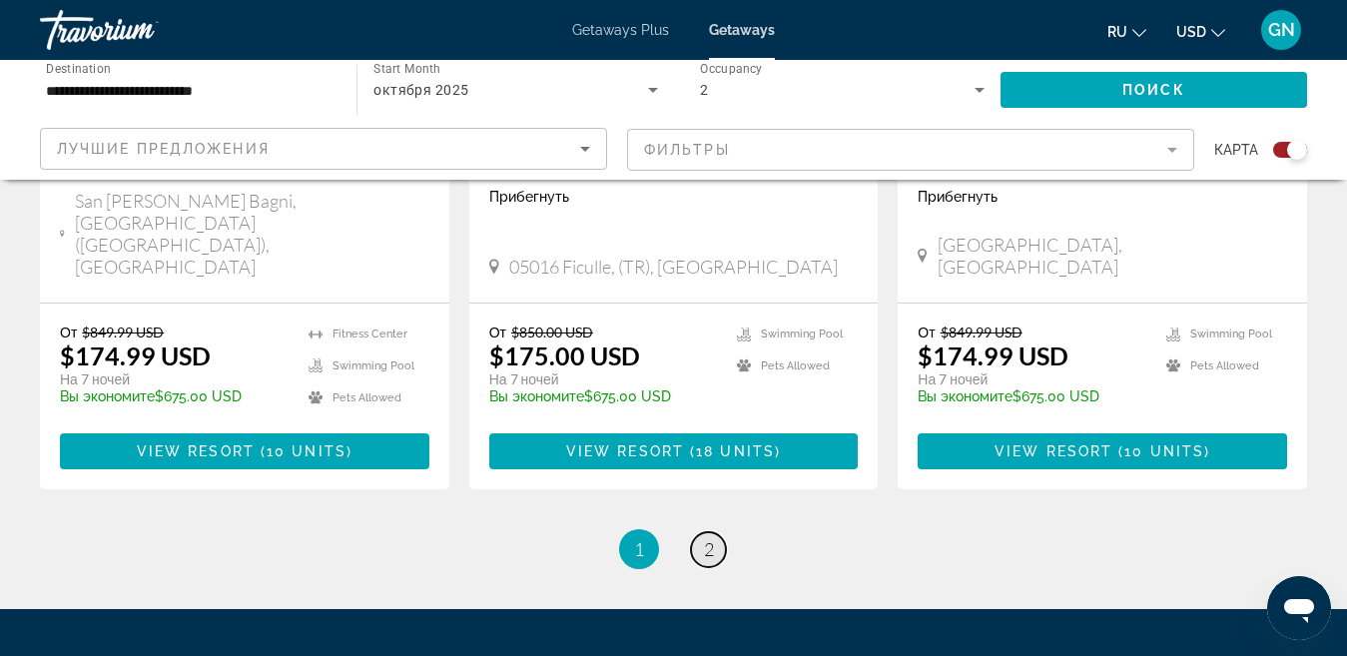
click at [704, 538] on span "2" at bounding box center [709, 549] width 10 height 22
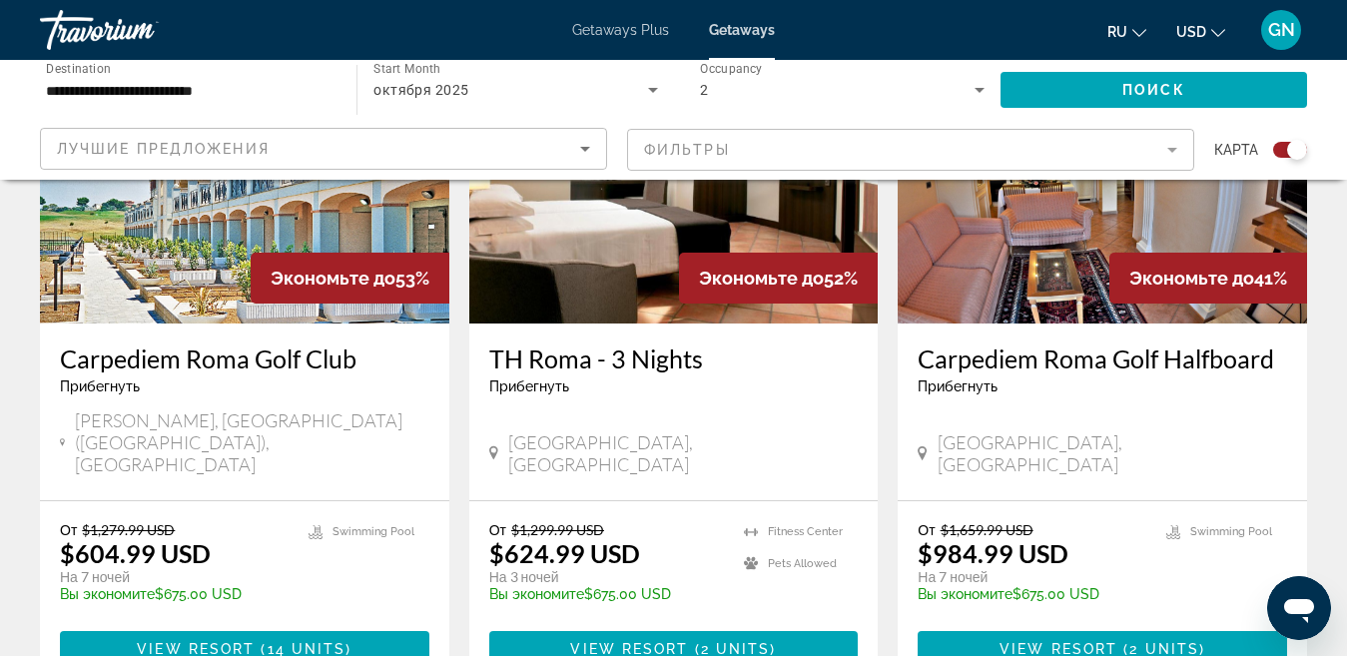
scroll to position [1466, 0]
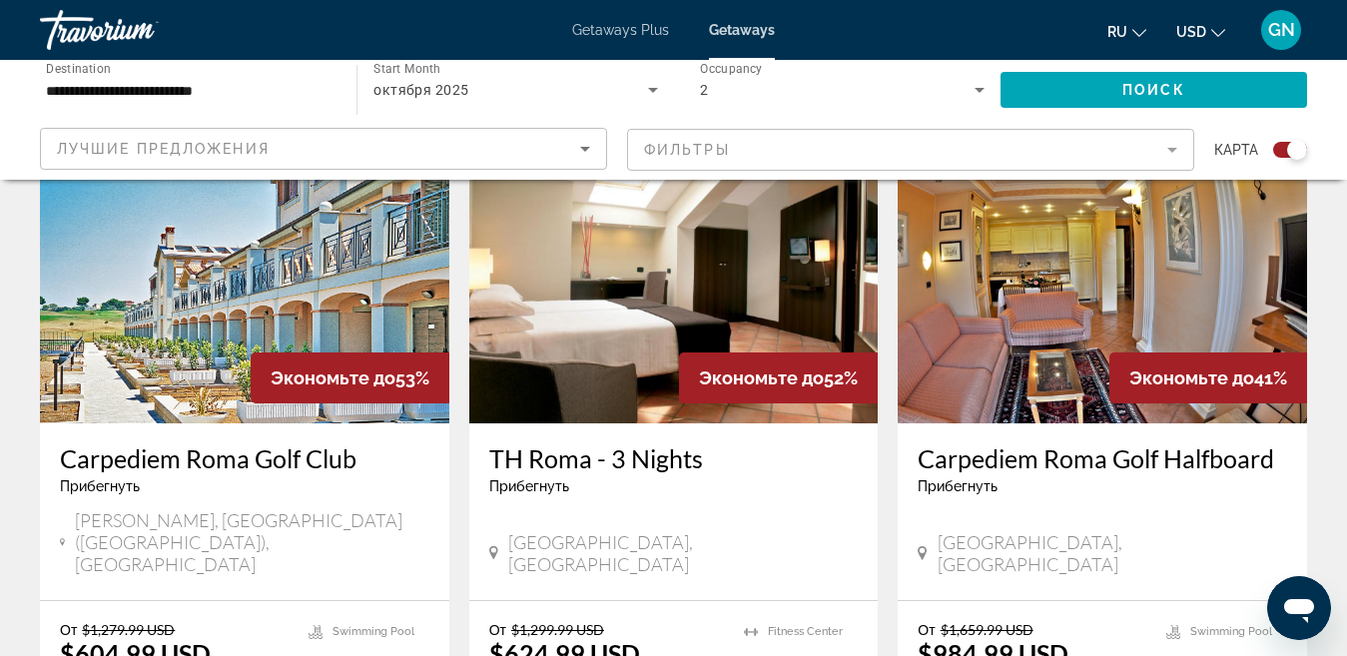
click at [699, 289] on img "Main content" at bounding box center [673, 264] width 409 height 320
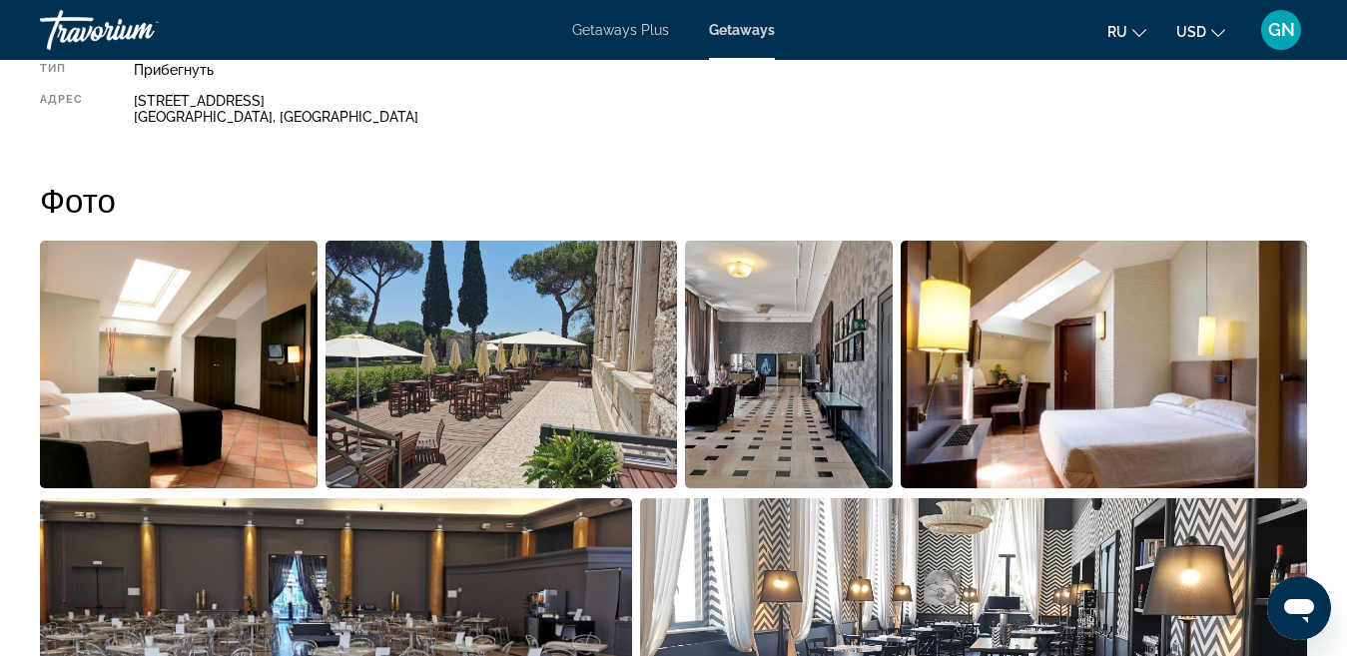
scroll to position [607, 0]
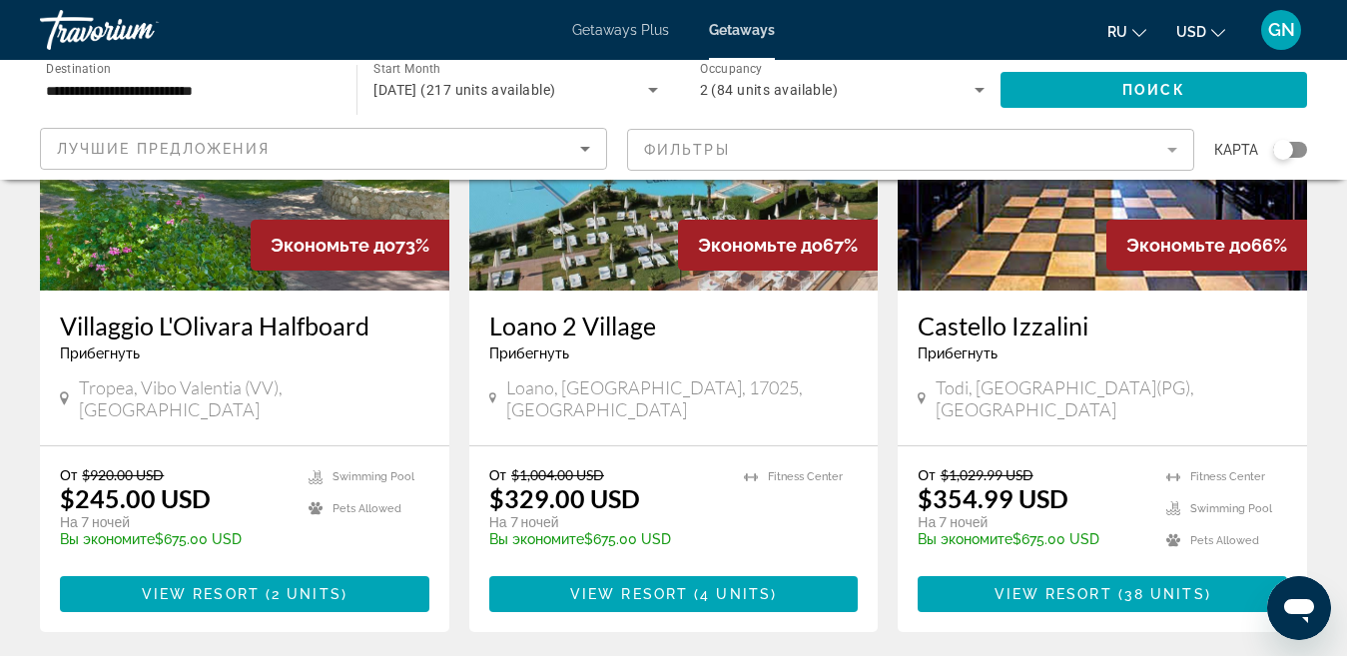
scroll to position [300, 0]
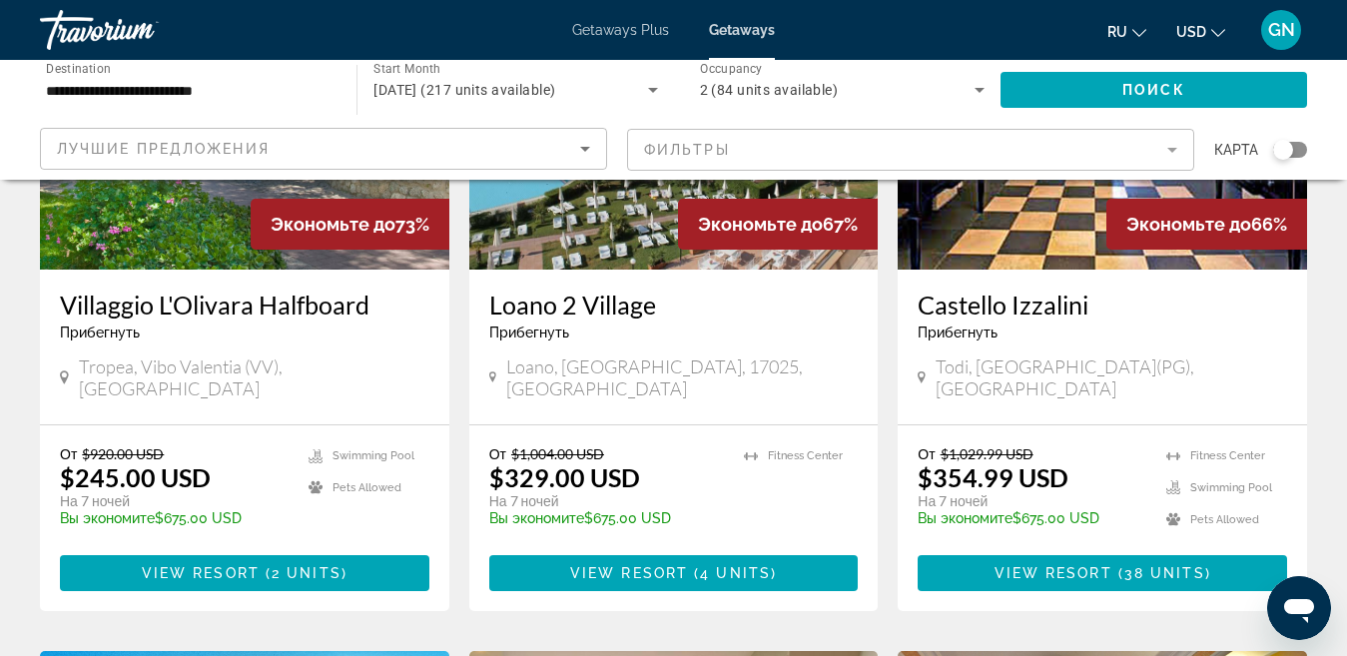
click at [193, 336] on div "Прибегнуть - Это курорт только для взрослых" at bounding box center [245, 333] width 370 height 16
drag, startPoint x: 49, startPoint y: 300, endPoint x: 315, endPoint y: 310, distance: 265.9
click at [378, 314] on div "Villaggio L'Olivara Halfboard Прибегнуть - Это курорт только для взрослых Trope…" at bounding box center [244, 347] width 409 height 155
copy h3 "Villaggio L'Olivara Halfboard"
click at [390, 348] on div "Villaggio L'Olivara Halfboard Прибегнуть - Это курорт только для взрослых" at bounding box center [245, 323] width 370 height 66
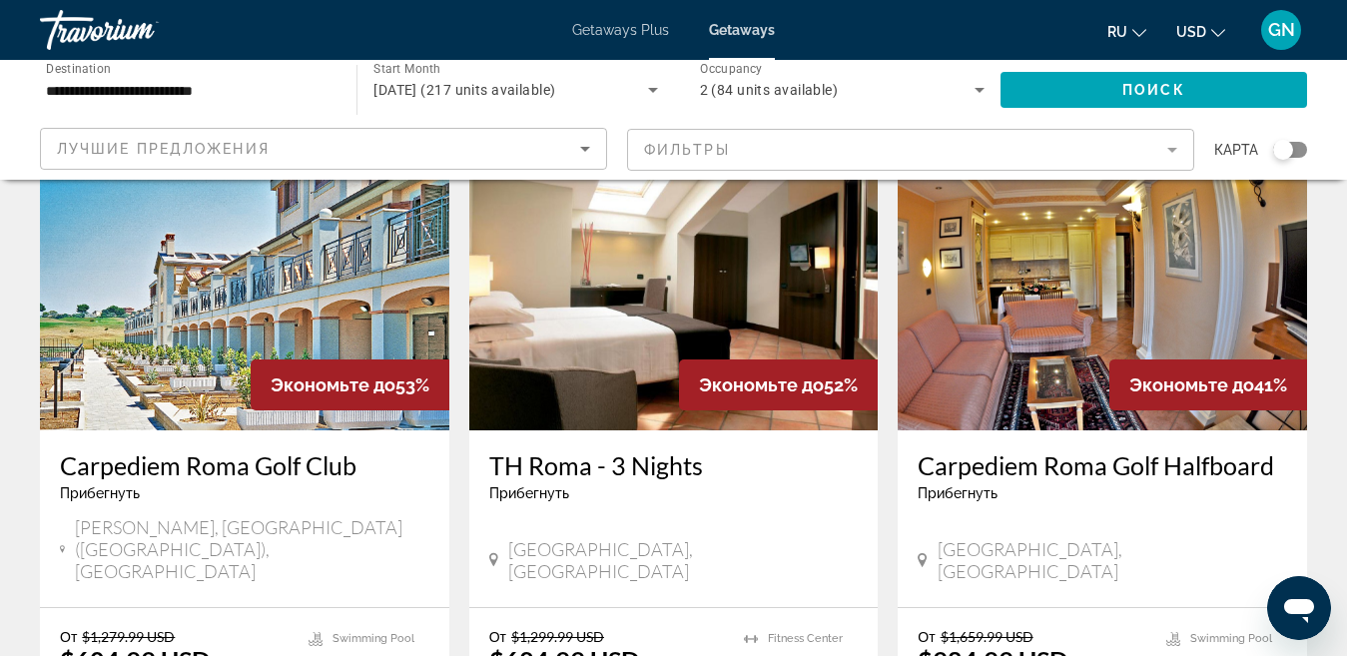
scroll to position [899, 0]
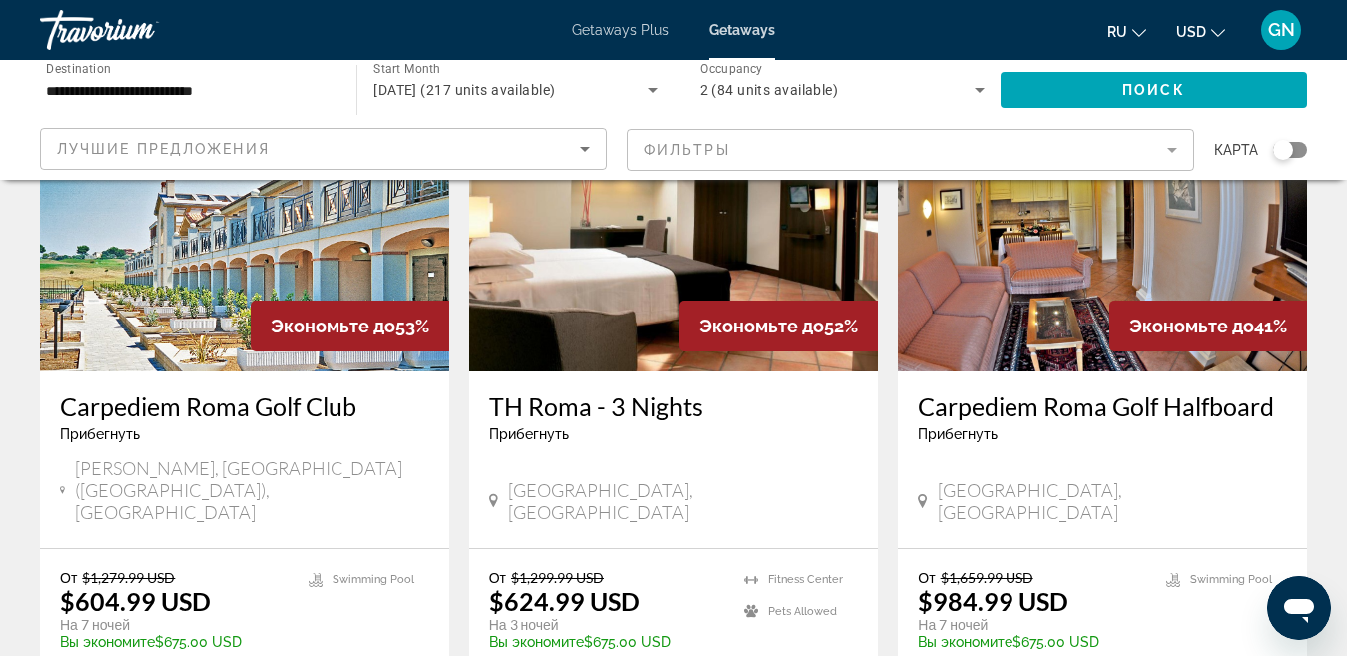
drag, startPoint x: 49, startPoint y: 379, endPoint x: 354, endPoint y: 396, distance: 305.1
click at [354, 396] on div "Carpediem Roma Golf Club Прибегнуть - Это курорт только для взрослых [PERSON_NA…" at bounding box center [244, 460] width 409 height 177
copy h3 "Carpediem Roma Golf Club"
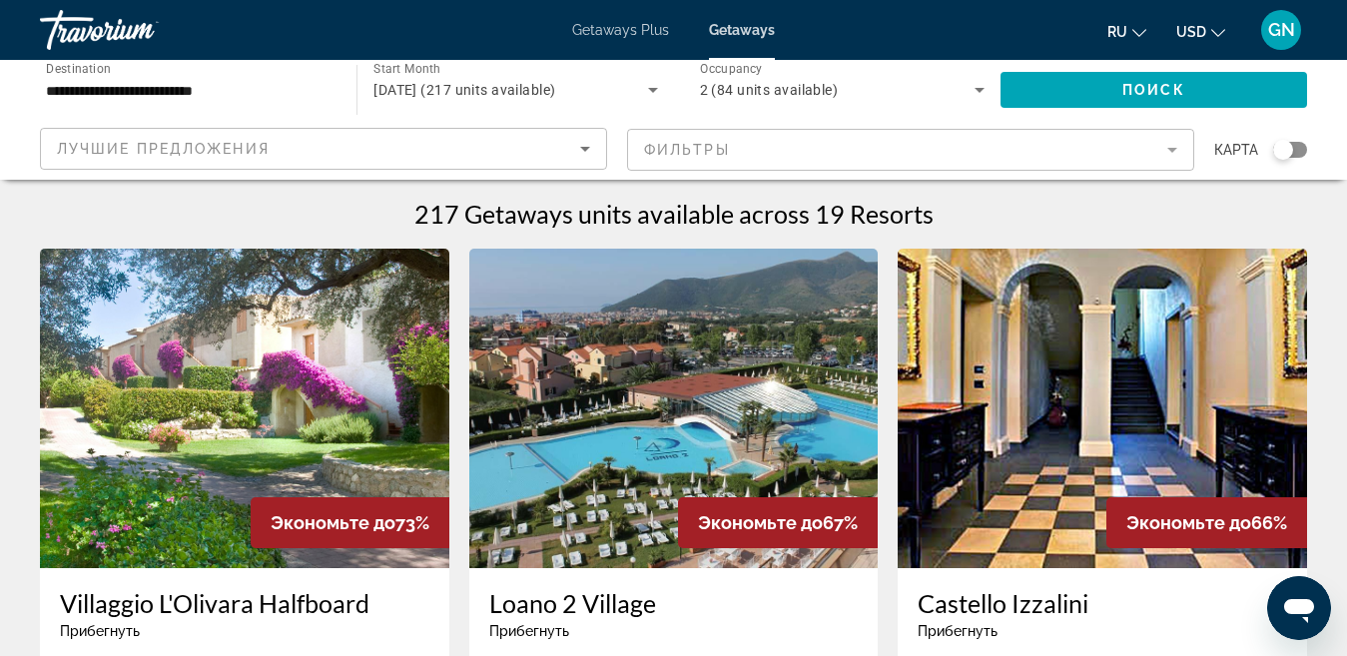
scroll to position [0, 0]
